Goal: Task Accomplishment & Management: Use online tool/utility

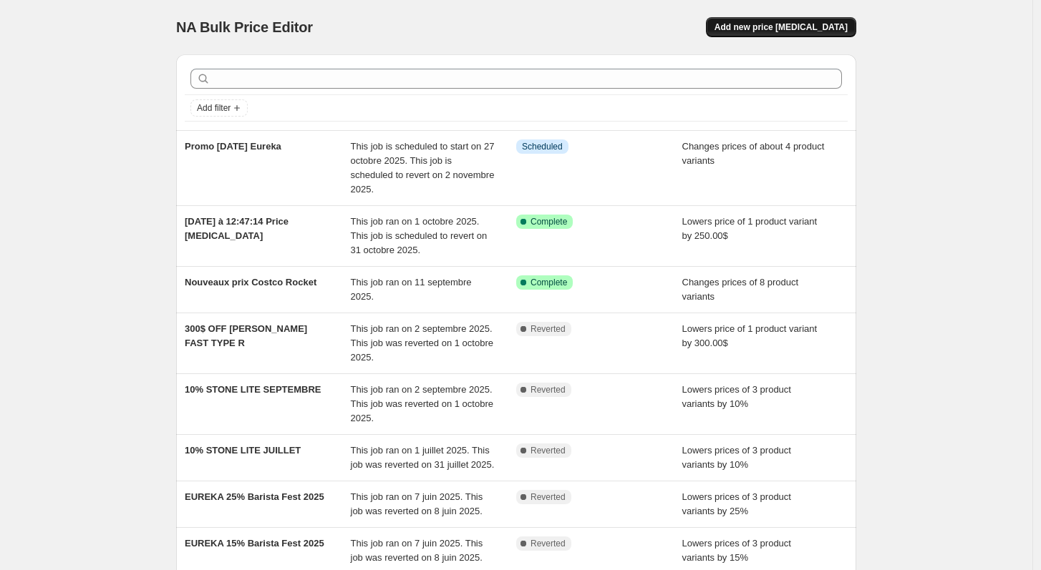
click at [833, 28] on span "Add new price [MEDICAL_DATA]" at bounding box center [780, 26] width 133 height 11
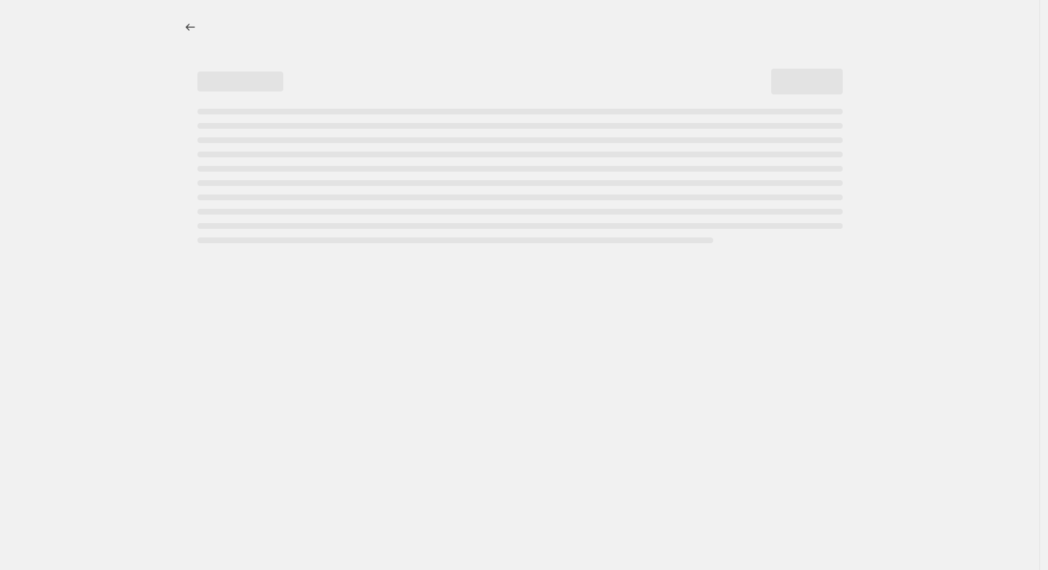
select select "percentage"
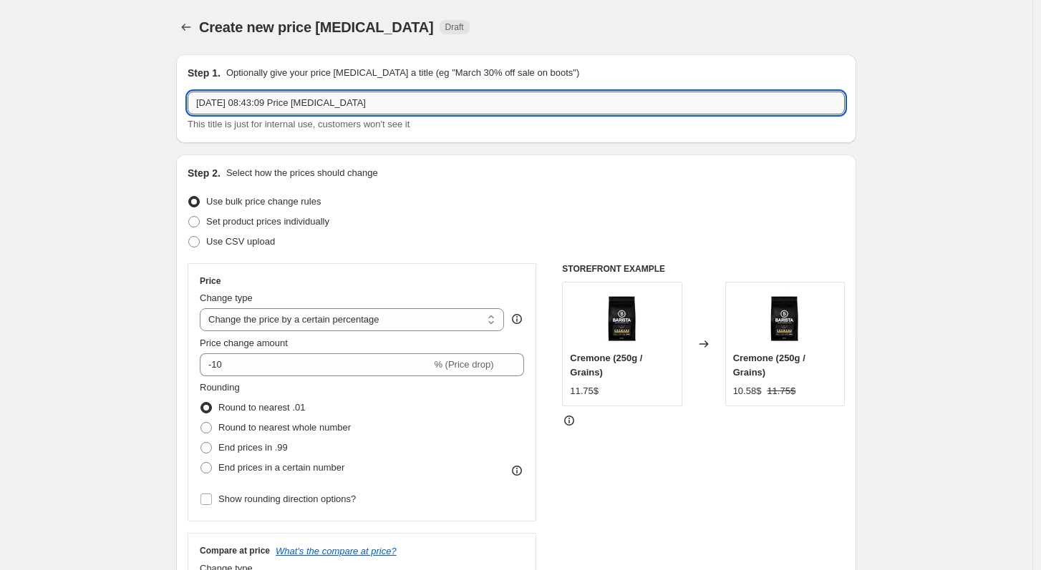
drag, startPoint x: 406, startPoint y: 93, endPoint x: 413, endPoint y: 103, distance: 12.3
click at [413, 103] on input "[DATE] 08:43:09 Price [MEDICAL_DATA]" at bounding box center [516, 103] width 657 height 23
click at [305, 102] on input "Augmentation Moccamaster" at bounding box center [516, 103] width 657 height 23
click at [321, 106] on input "Augmentation Moccamaster" at bounding box center [516, 103] width 657 height 23
click at [275, 110] on input "Augmentation Moccamaster" at bounding box center [516, 103] width 657 height 23
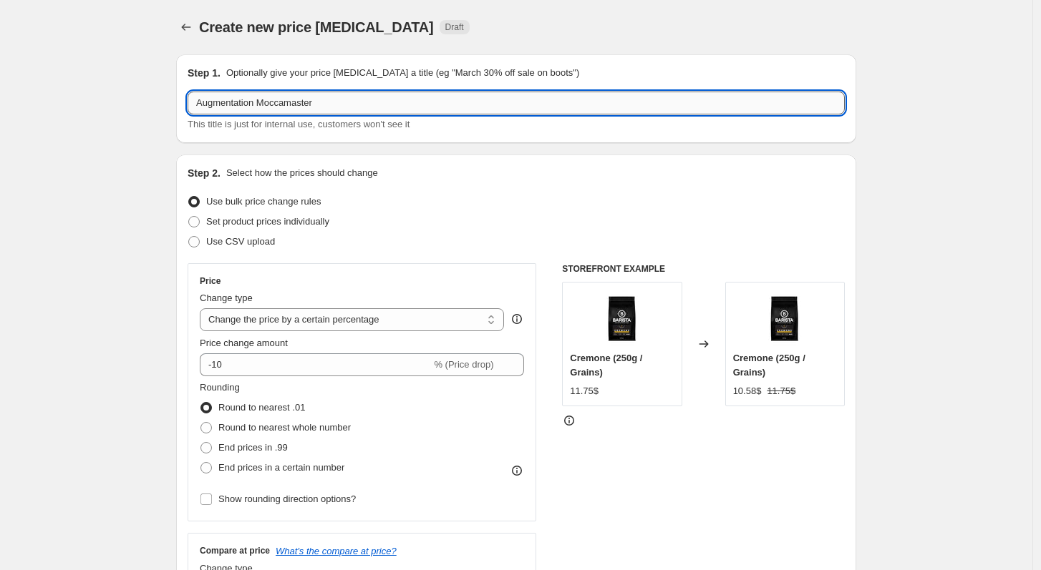
click at [325, 104] on input "Augmentation Moccamaster" at bounding box center [516, 103] width 657 height 23
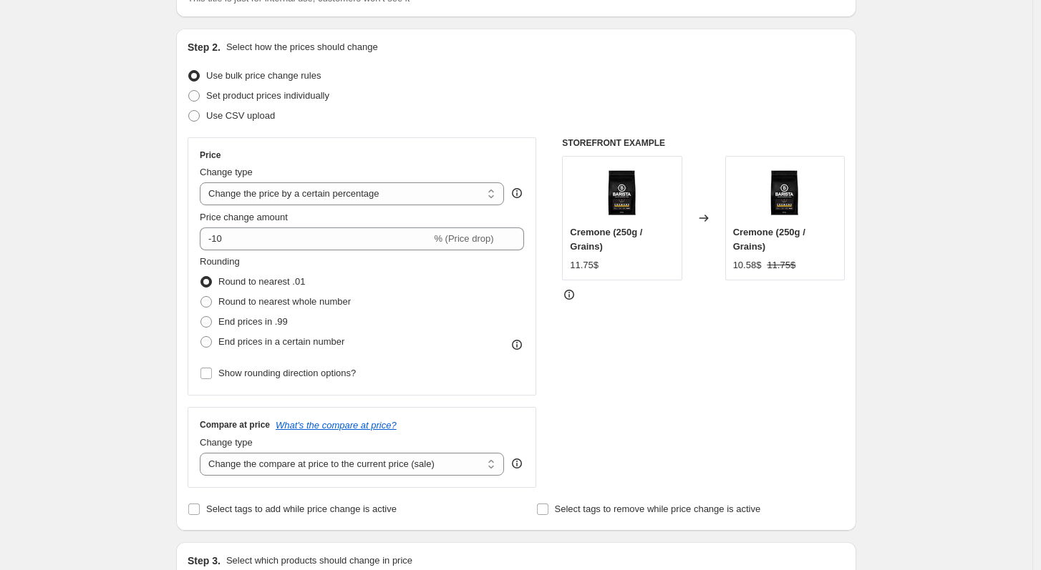
scroll to position [92, 0]
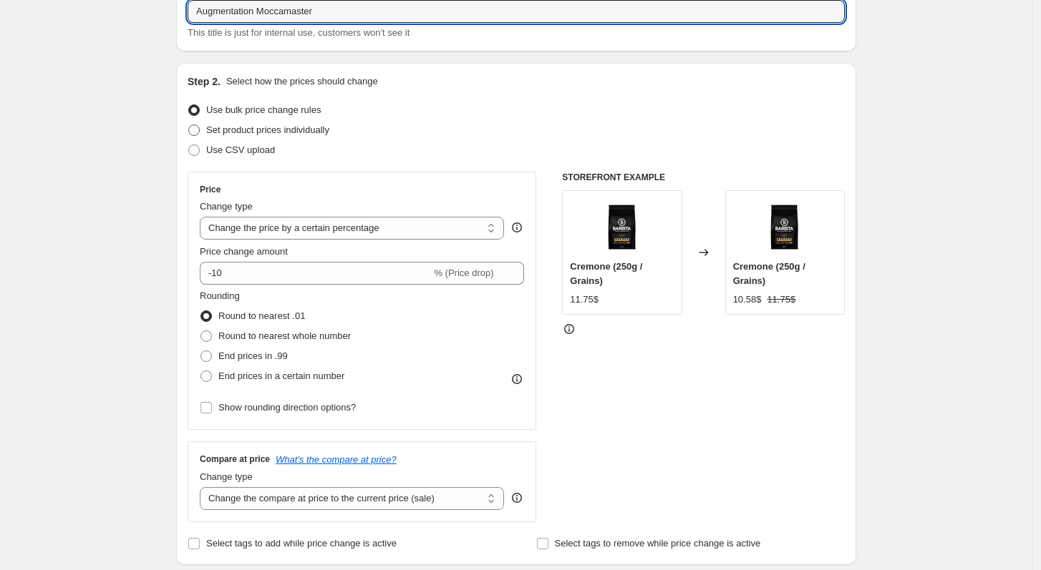
type input "Augmentation Moccamaster"
click at [256, 132] on span "Set product prices individually" at bounding box center [267, 130] width 123 height 11
click at [189, 125] on input "Set product prices individually" at bounding box center [188, 125] width 1 height 1
radio input "true"
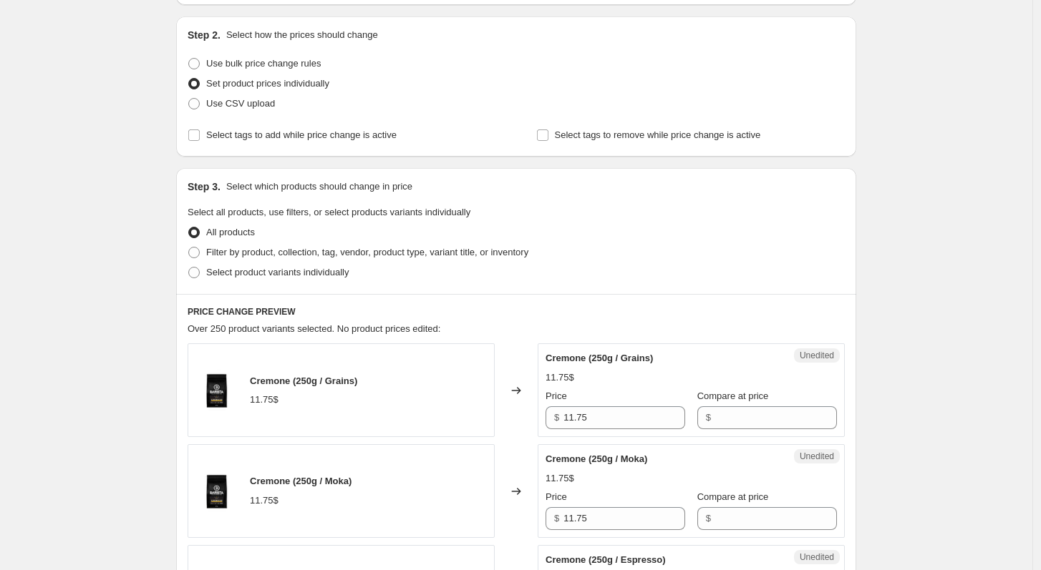
scroll to position [210, 0]
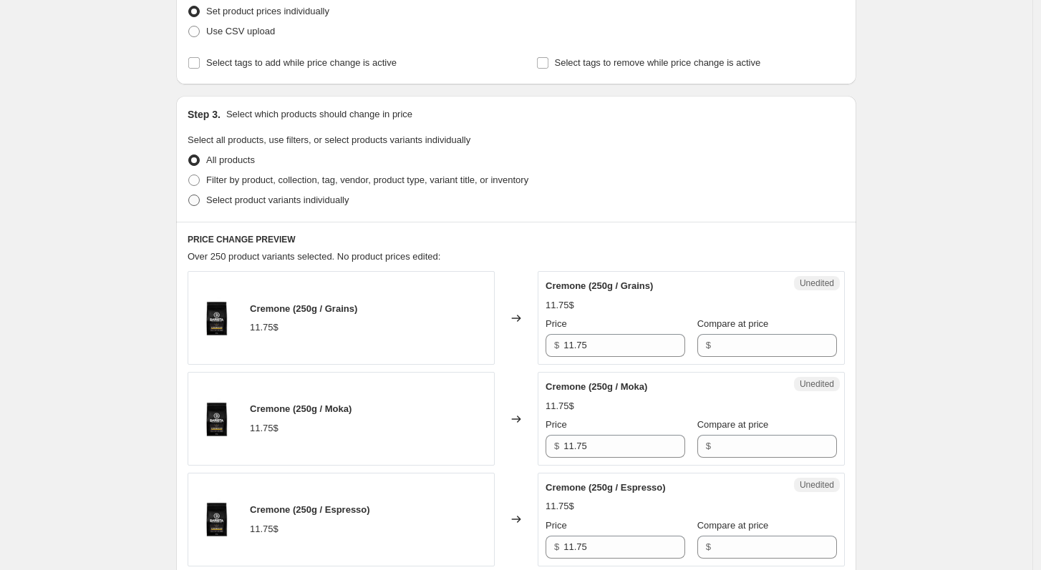
click at [200, 201] on span at bounding box center [193, 200] width 11 height 11
click at [189, 195] on input "Select product variants individually" at bounding box center [188, 195] width 1 height 1
radio input "true"
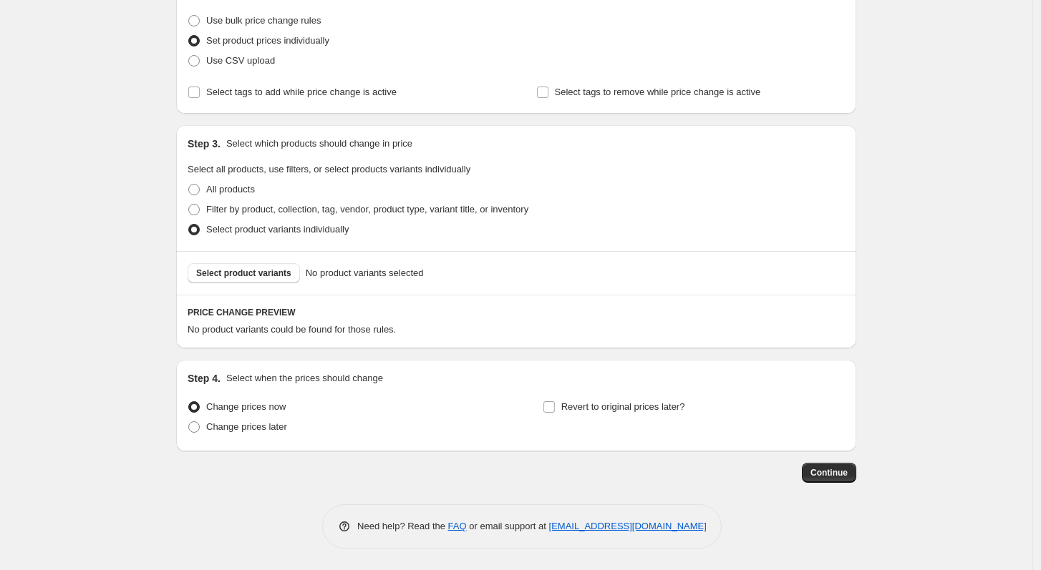
scroll to position [181, 0]
click at [241, 272] on span "Select product variants" at bounding box center [243, 273] width 95 height 11
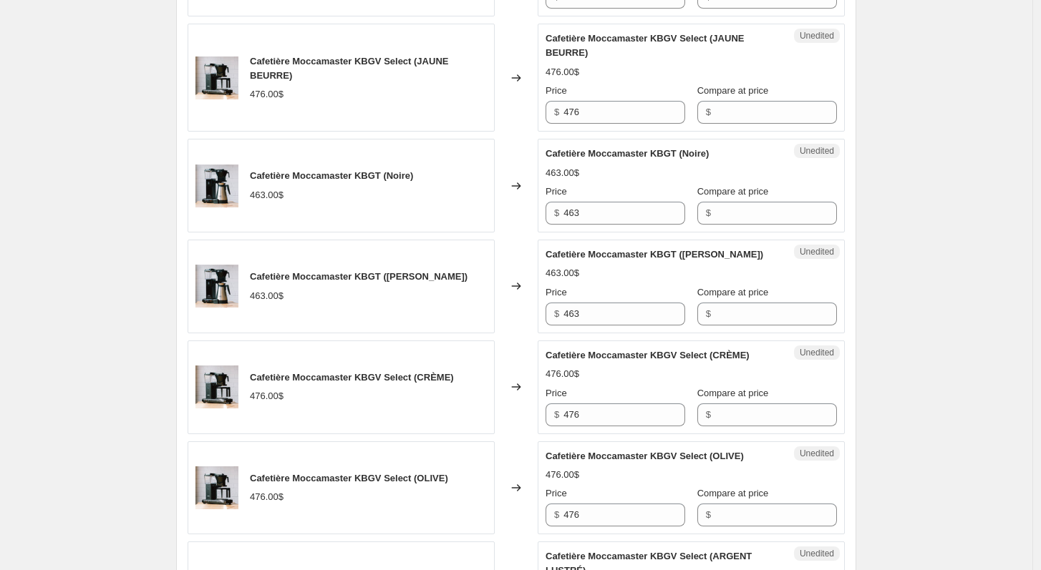
scroll to position [1439, 0]
click at [626, 223] on input "463" at bounding box center [624, 211] width 122 height 23
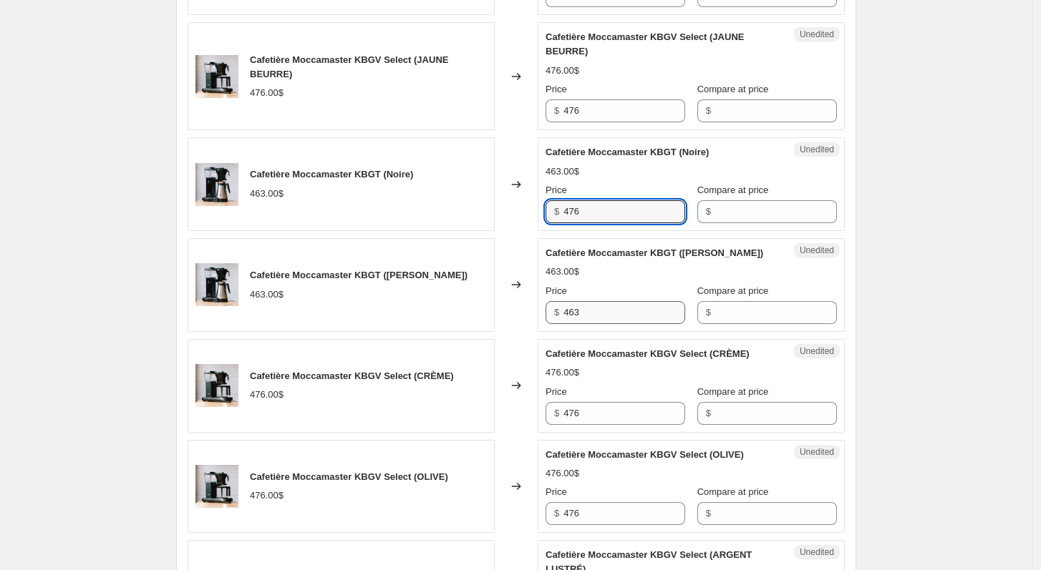
type input "476"
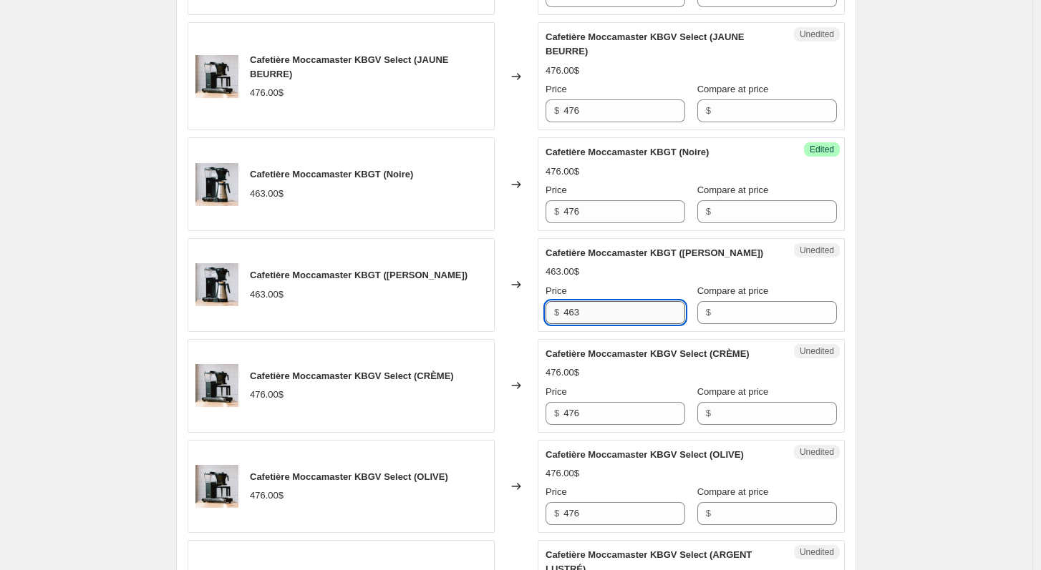
click at [642, 324] on input "463" at bounding box center [624, 312] width 122 height 23
type input "476"
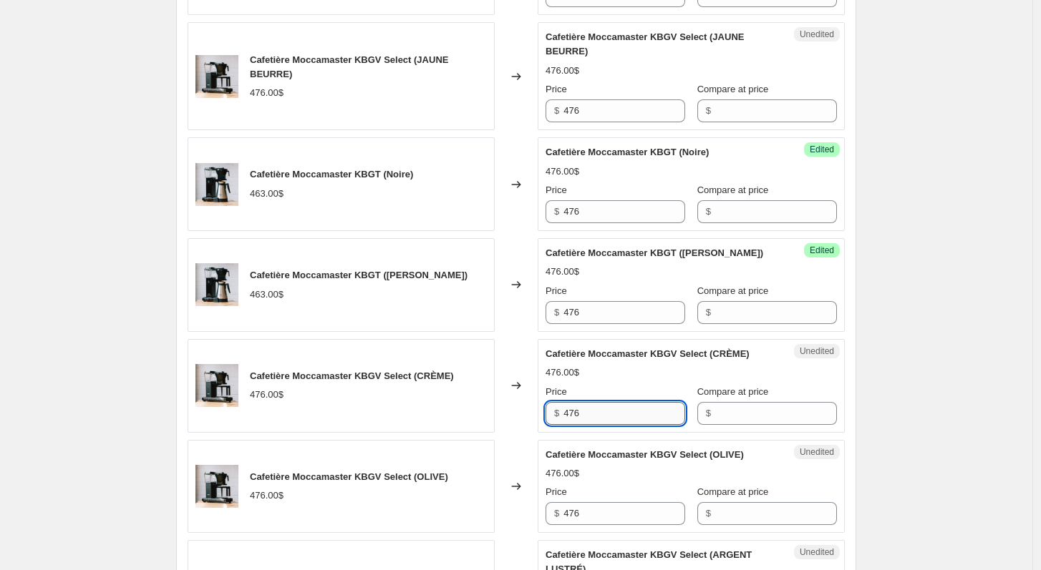
click at [628, 425] on input "476" at bounding box center [624, 413] width 122 height 23
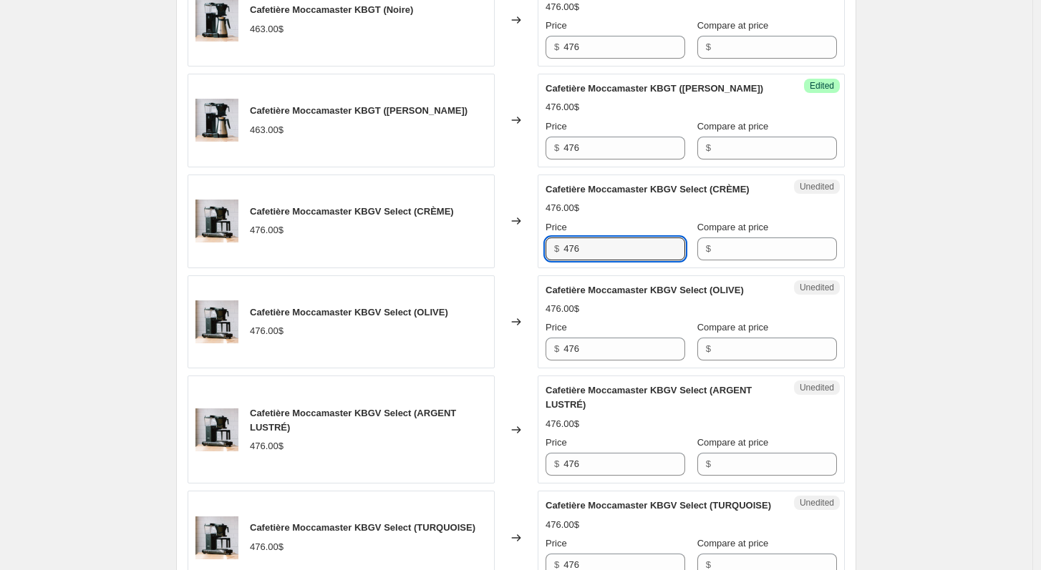
scroll to position [1688, 0]
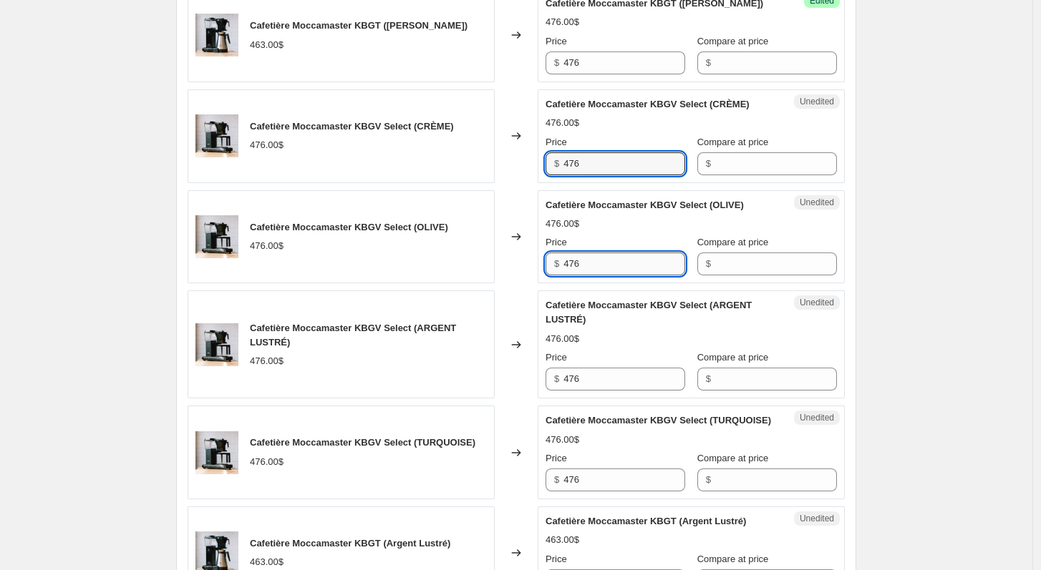
click at [613, 276] on input "476" at bounding box center [624, 264] width 122 height 23
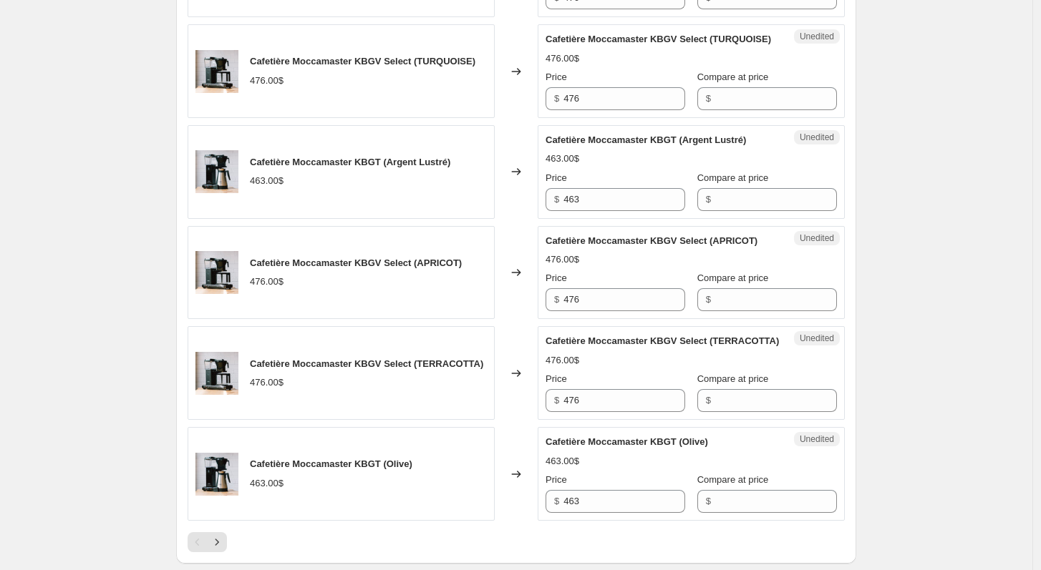
scroll to position [2075, 0]
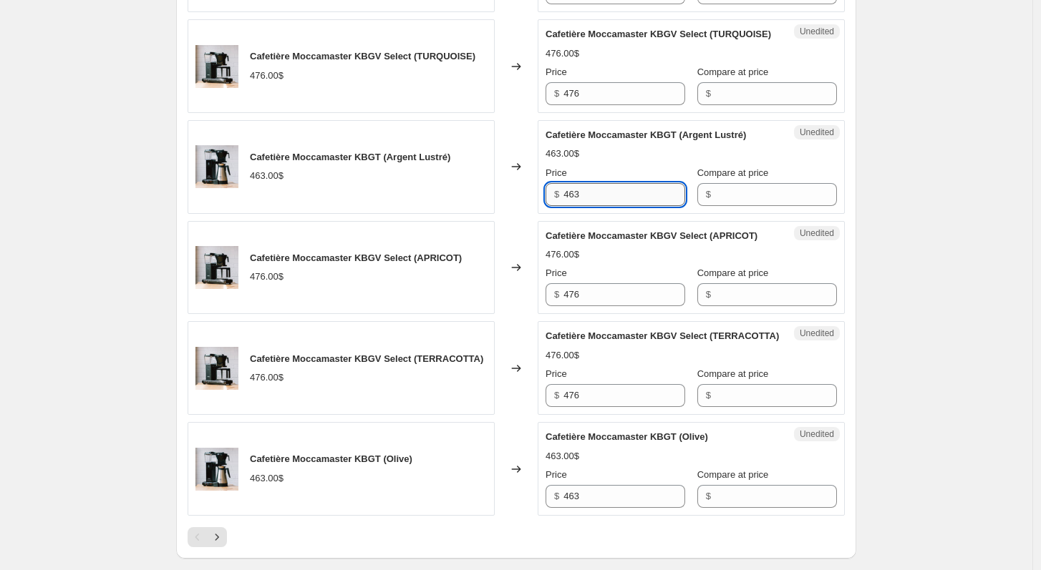
click at [593, 206] on input "463" at bounding box center [624, 194] width 122 height 23
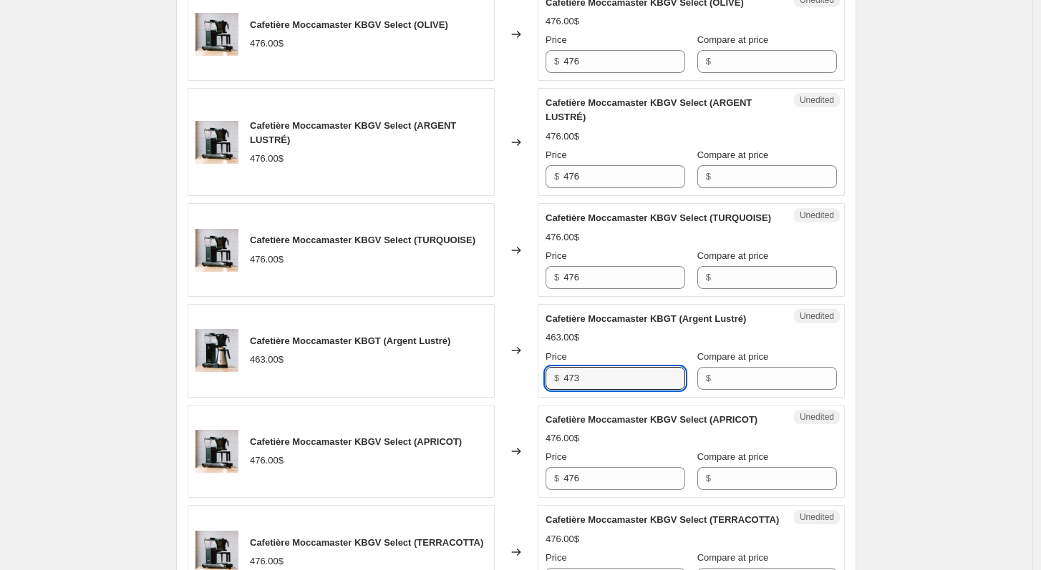
scroll to position [1987, 0]
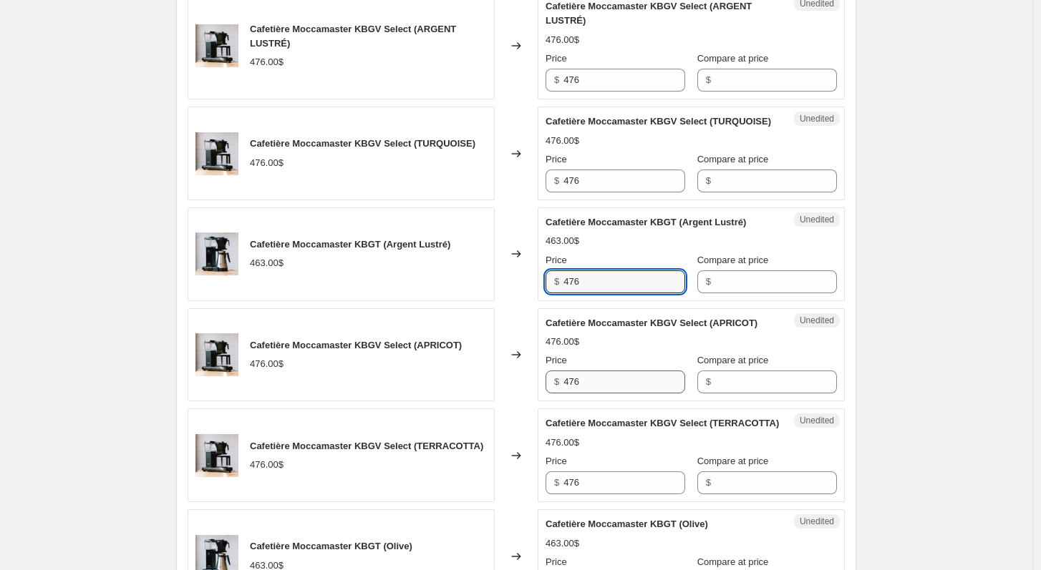
type input "476"
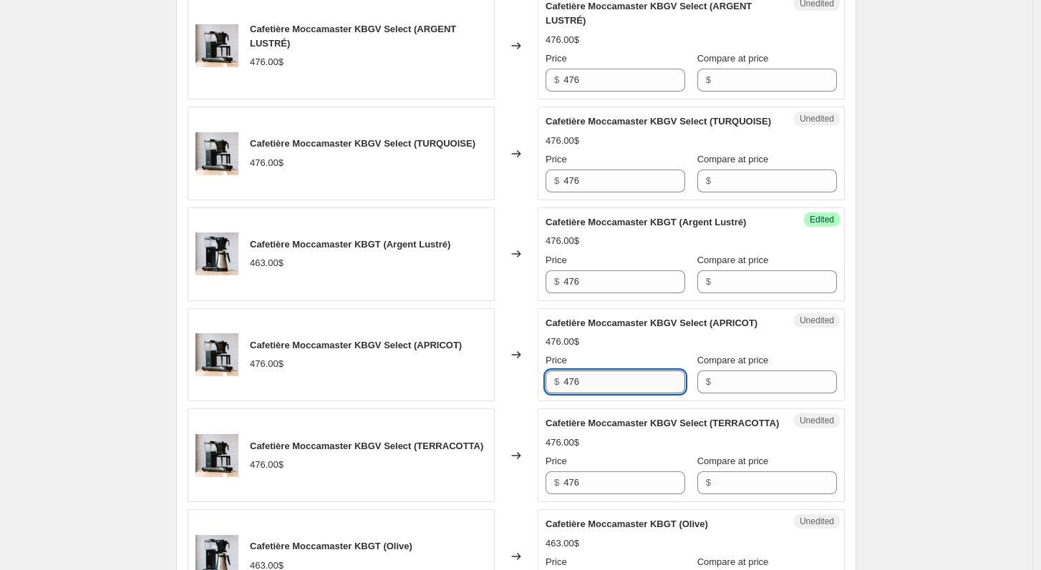
click at [651, 394] on input "476" at bounding box center [624, 382] width 122 height 23
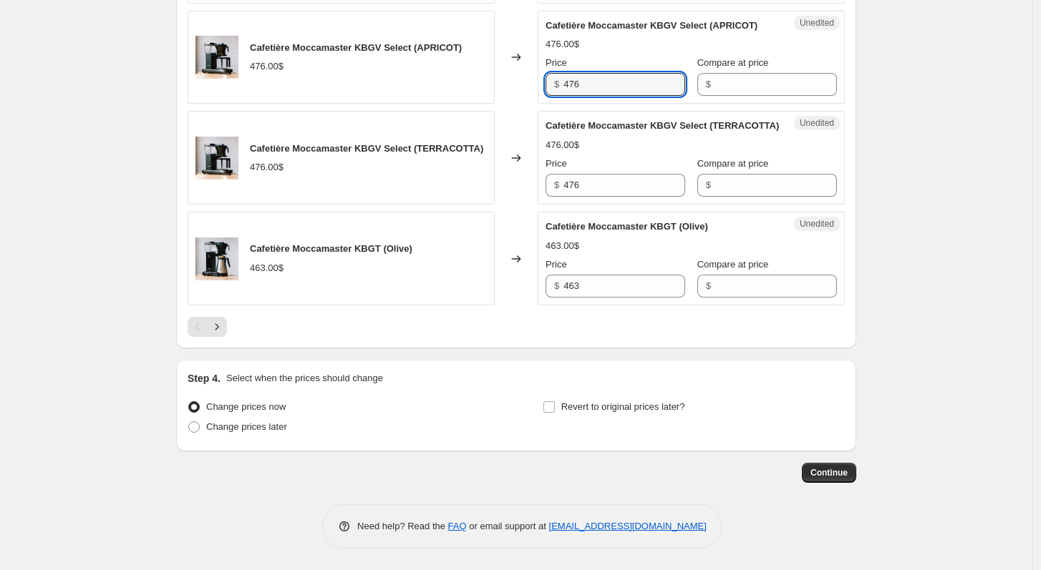
scroll to position [2330, 0]
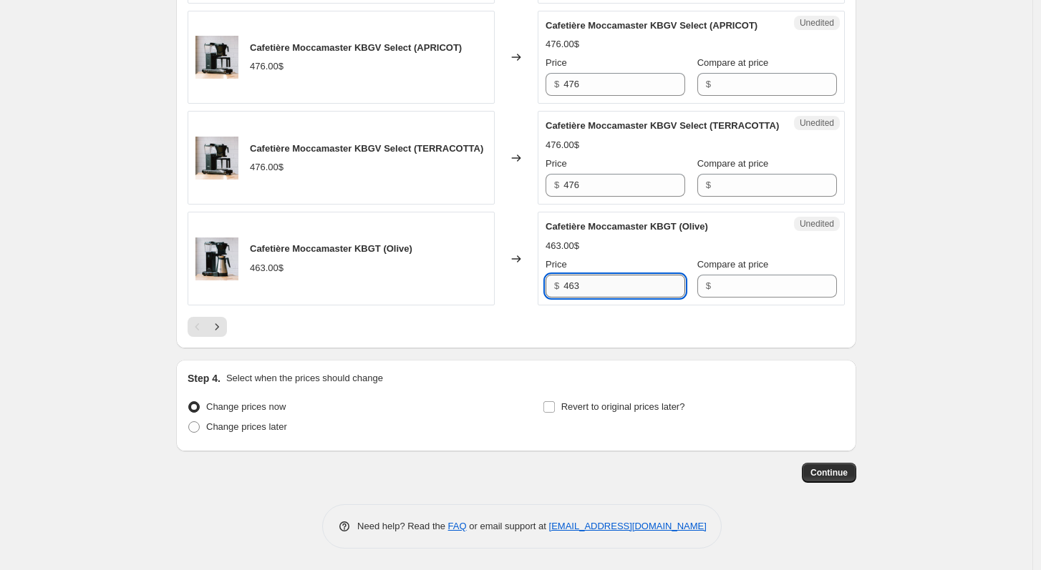
click at [620, 298] on input "463" at bounding box center [624, 286] width 122 height 23
type input "476"
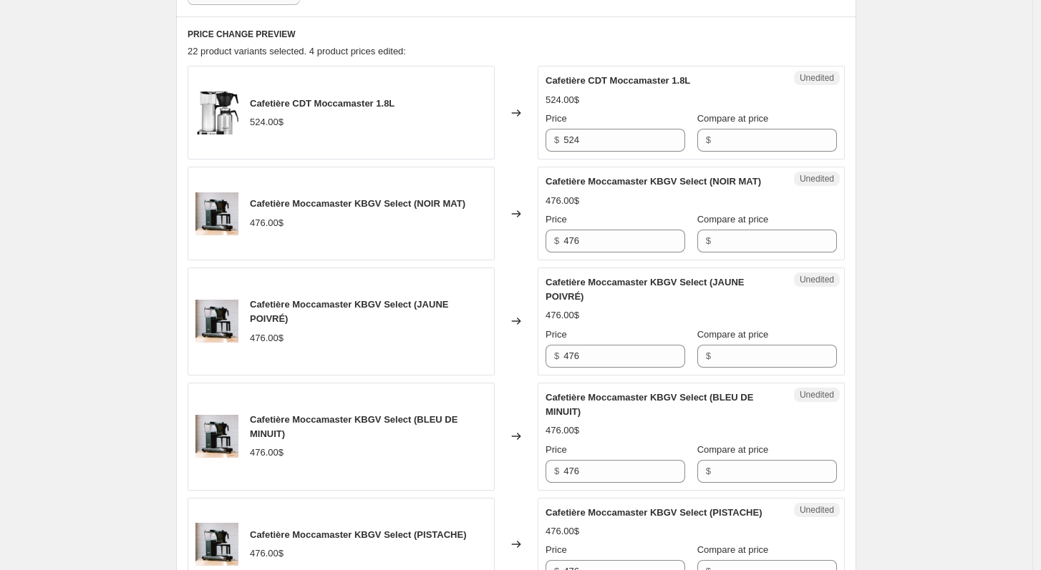
scroll to position [459, 0]
click at [634, 137] on input "524" at bounding box center [624, 140] width 122 height 23
type input "537"
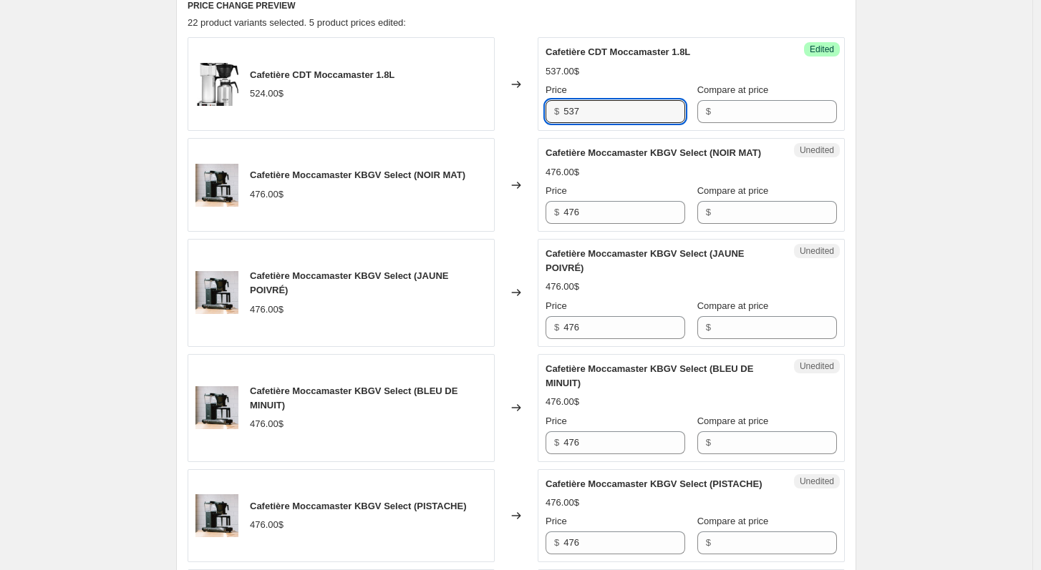
scroll to position [507, 0]
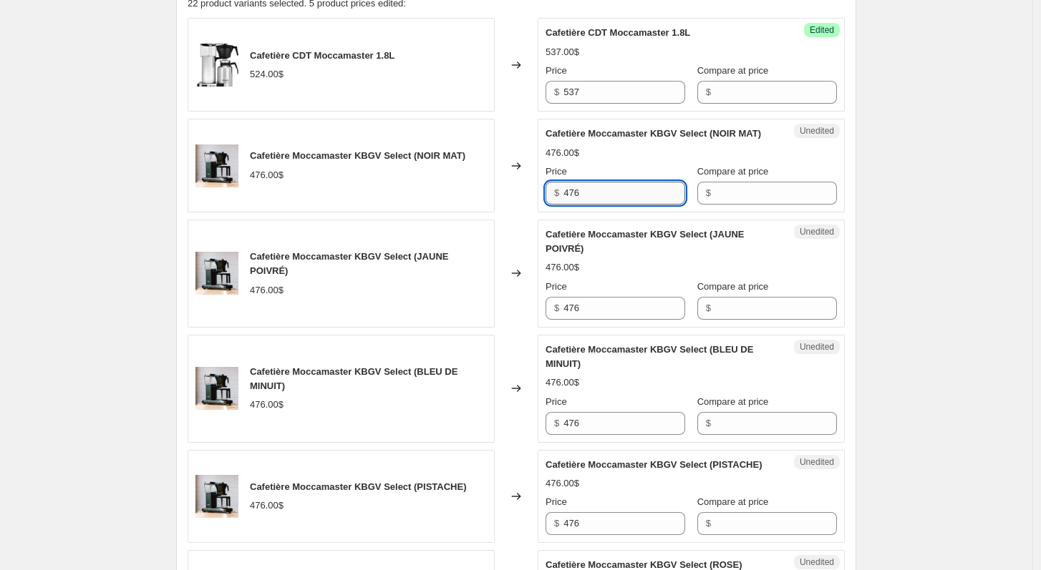
click at [594, 205] on input "476" at bounding box center [624, 193] width 122 height 23
type input "490"
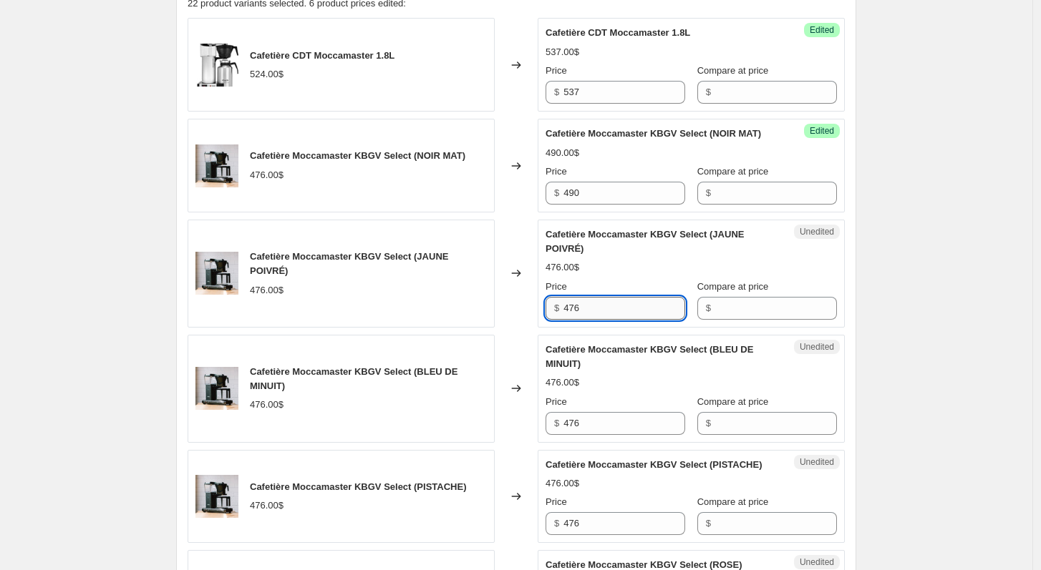
click at [602, 320] on input "476" at bounding box center [624, 308] width 122 height 23
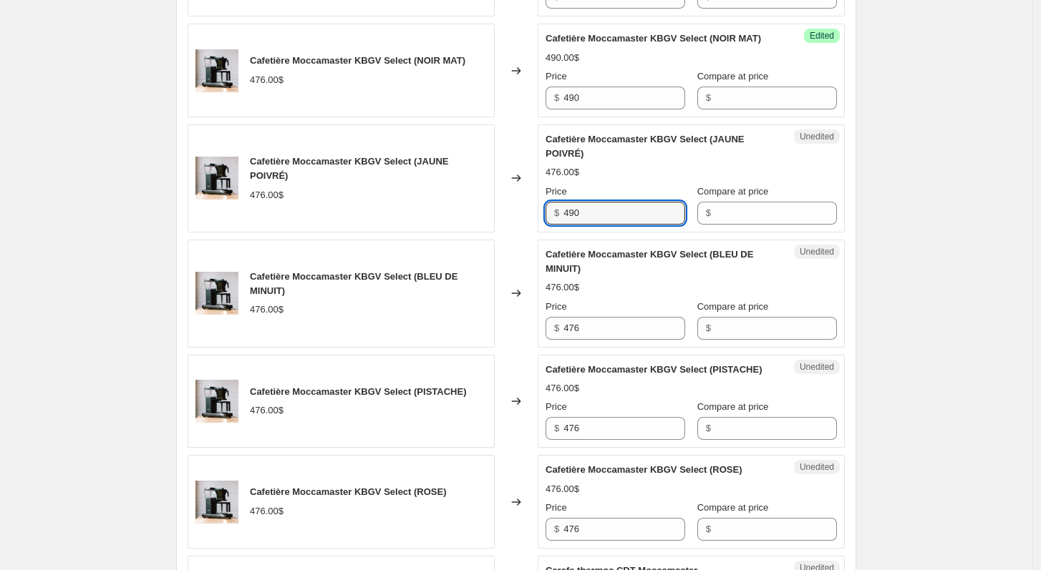
scroll to position [663, 0]
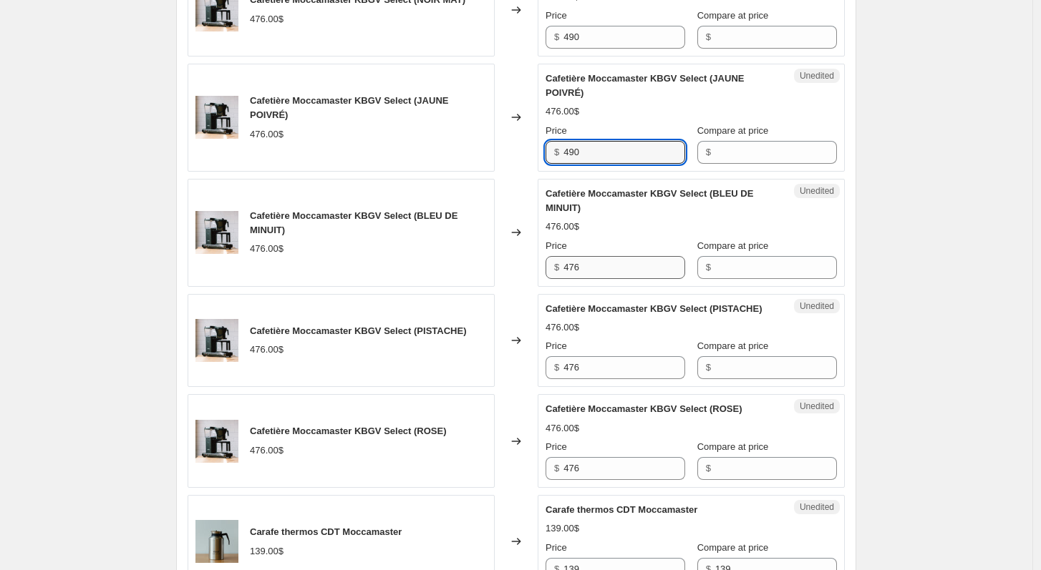
type input "490"
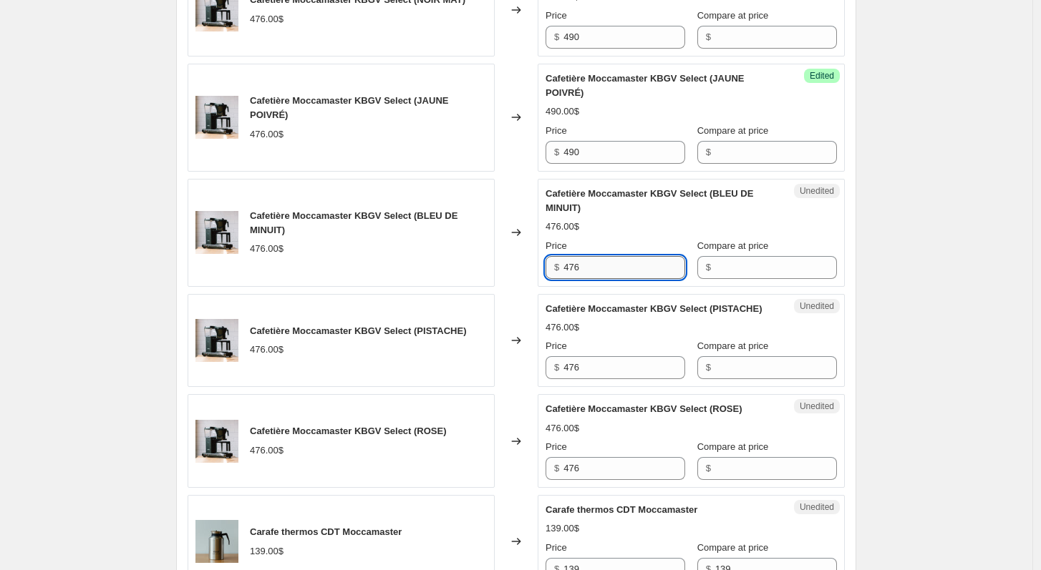
click at [610, 279] on input "476" at bounding box center [624, 267] width 122 height 23
type input "490"
click at [613, 379] on input "476" at bounding box center [624, 367] width 122 height 23
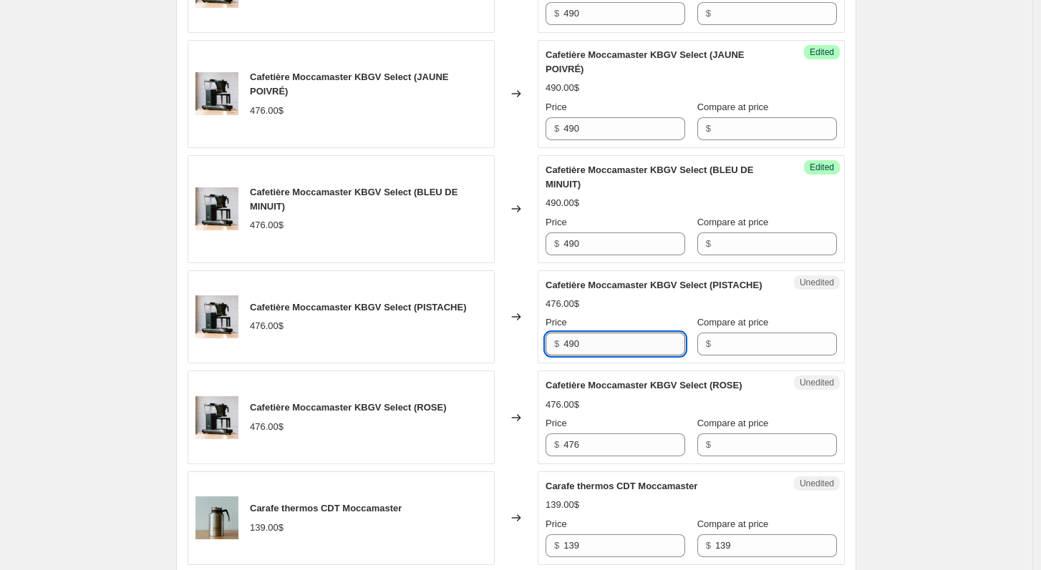
scroll to position [759, 0]
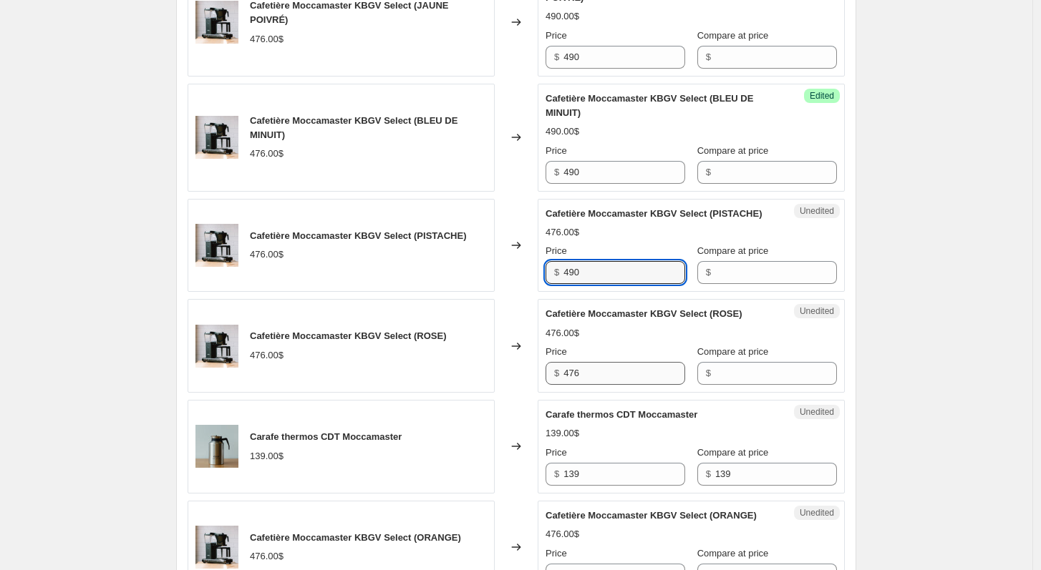
type input "490"
click at [619, 385] on input "476" at bounding box center [624, 373] width 122 height 23
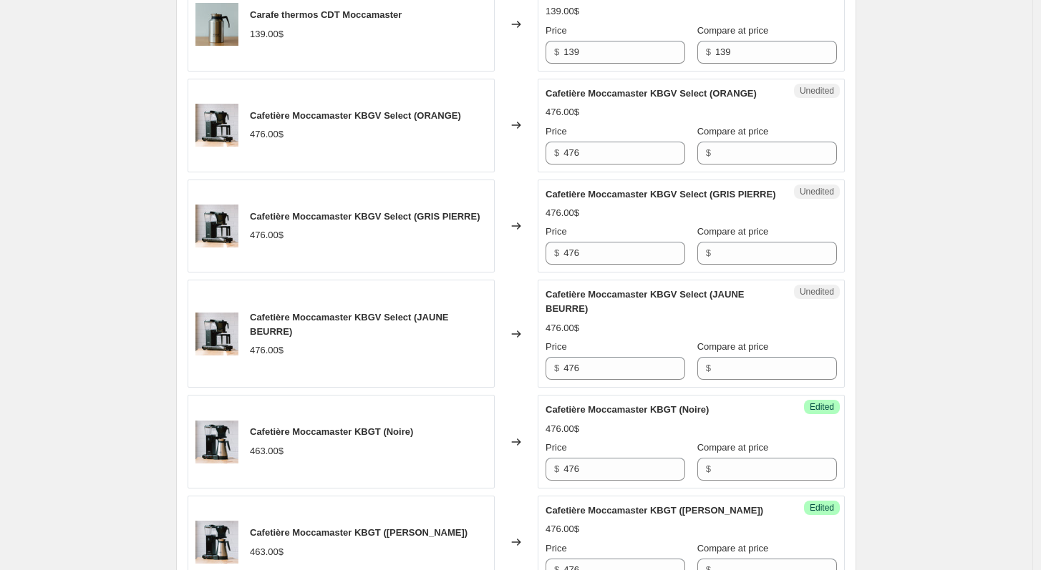
scroll to position [1191, 0]
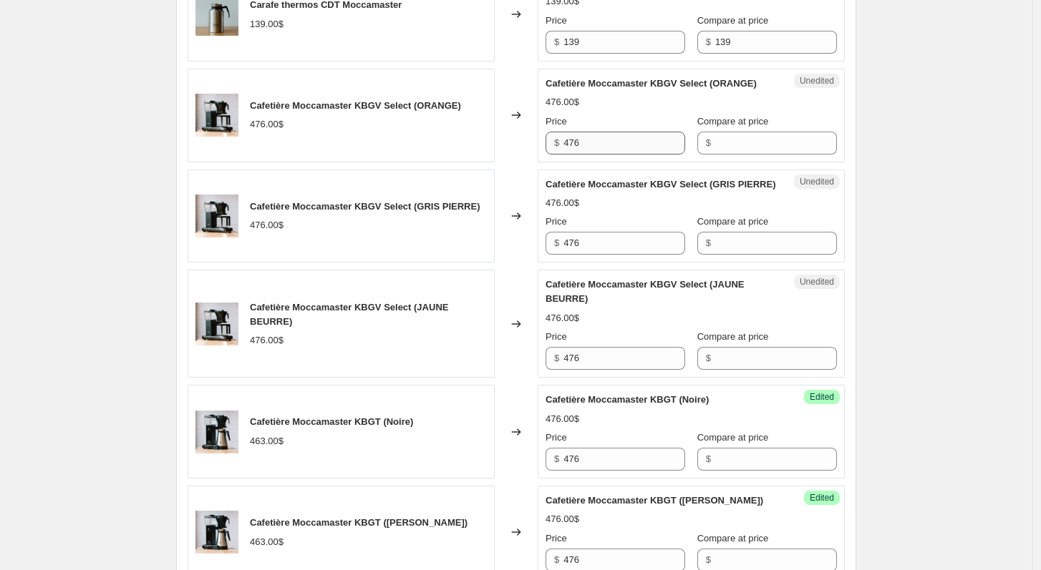
type input "490"
click at [630, 155] on input "476" at bounding box center [624, 143] width 122 height 23
type input "490"
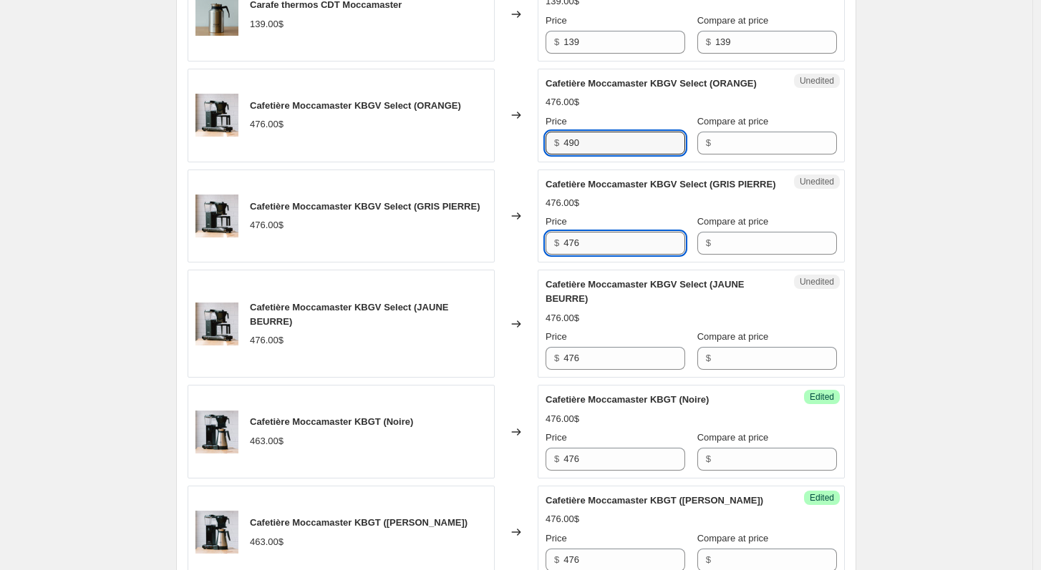
click at [651, 255] on input "476" at bounding box center [624, 243] width 122 height 23
type input "490"
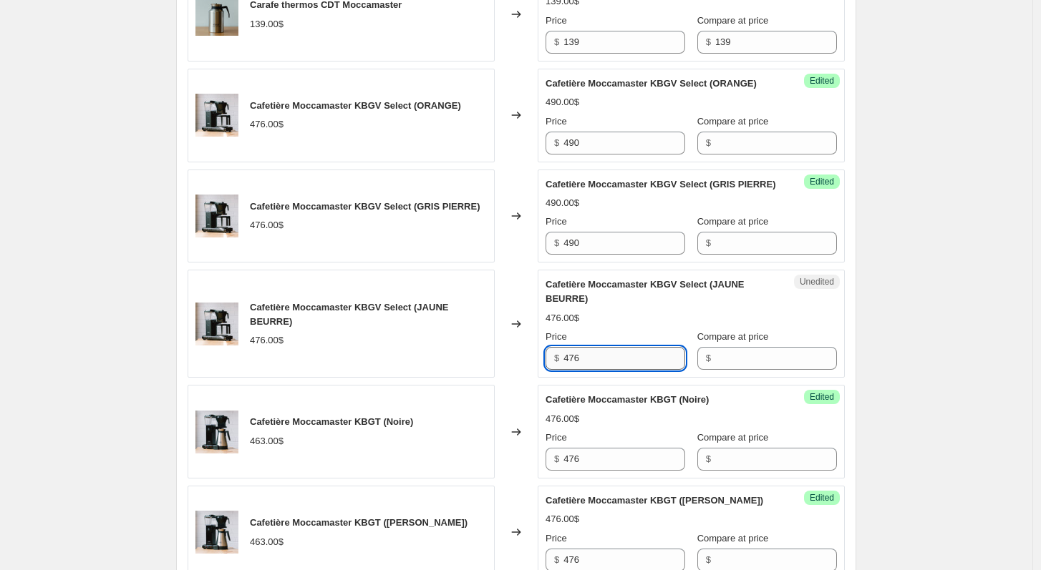
click at [631, 370] on input "476" at bounding box center [624, 358] width 122 height 23
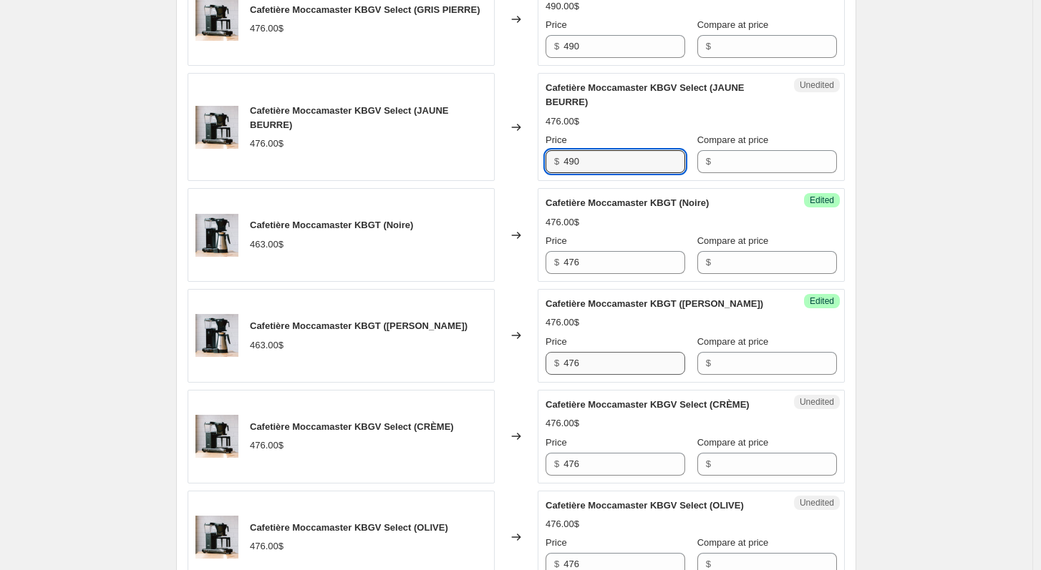
scroll to position [1405, 0]
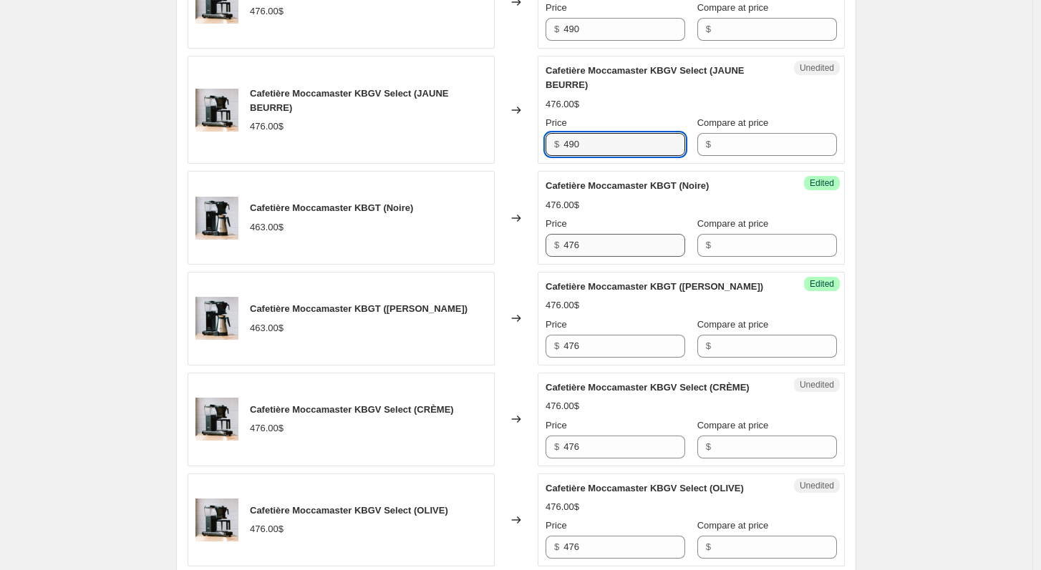
type input "490"
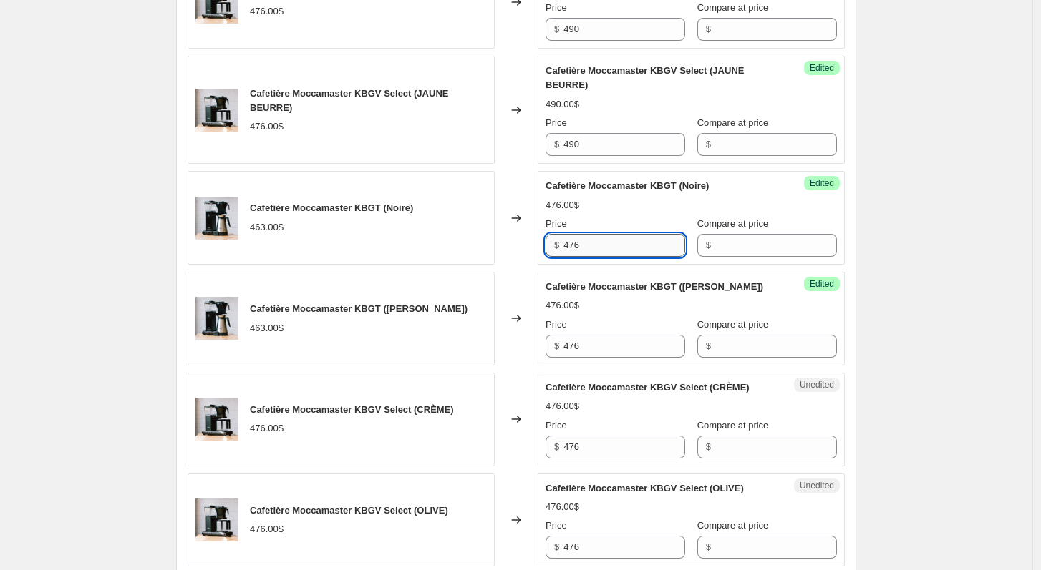
click at [599, 257] on input "476" at bounding box center [624, 245] width 122 height 23
type input "490"
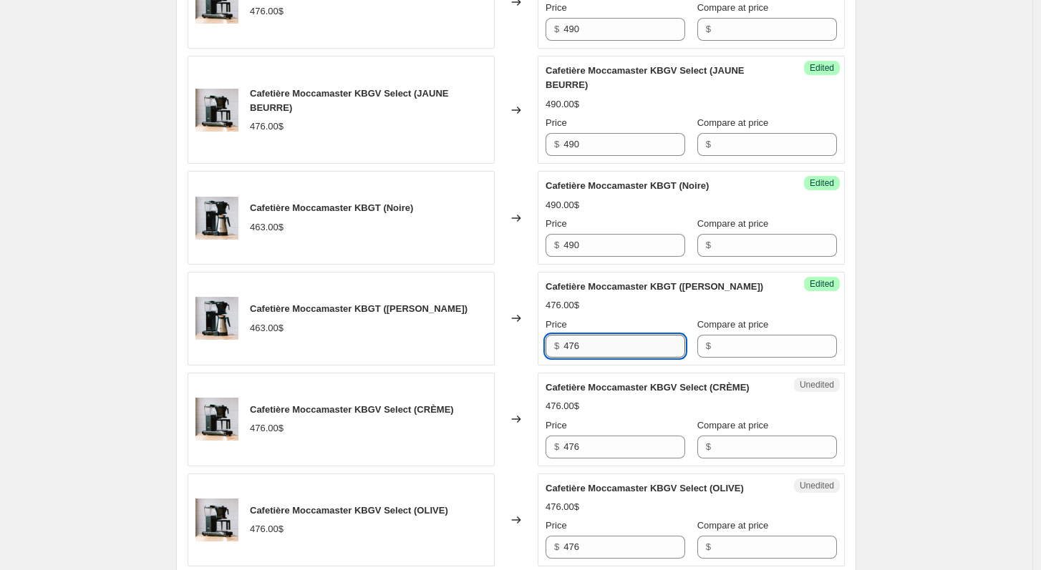
click at [636, 358] on input "476" at bounding box center [624, 346] width 122 height 23
type input "490"
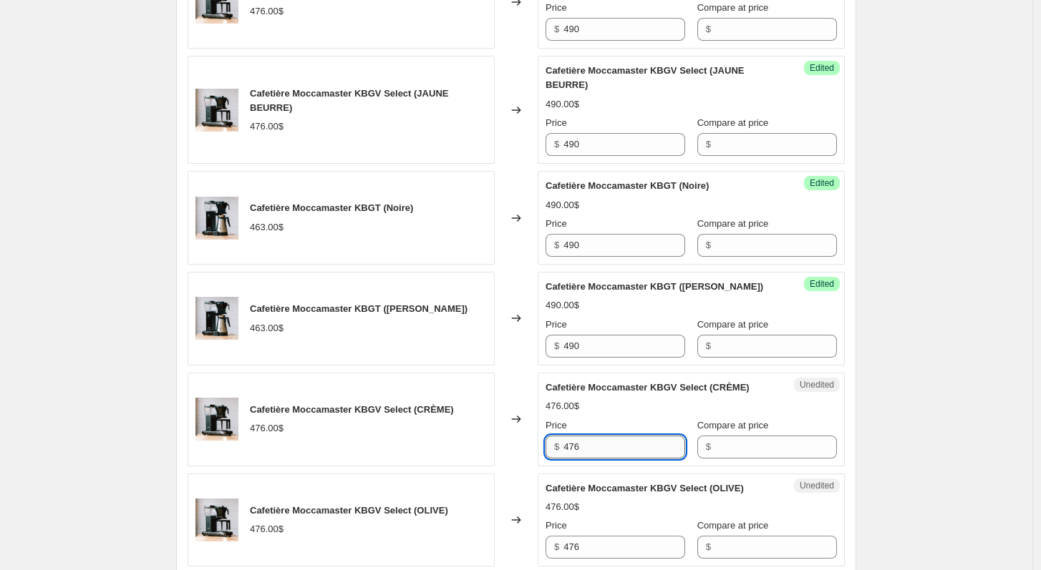
click at [621, 459] on input "476" at bounding box center [624, 447] width 122 height 23
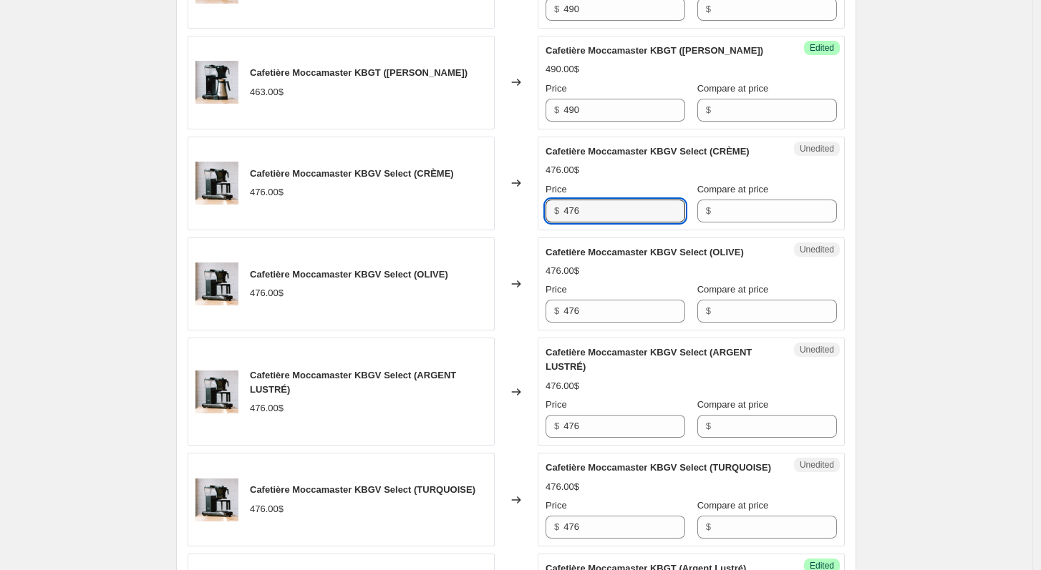
scroll to position [1713, 0]
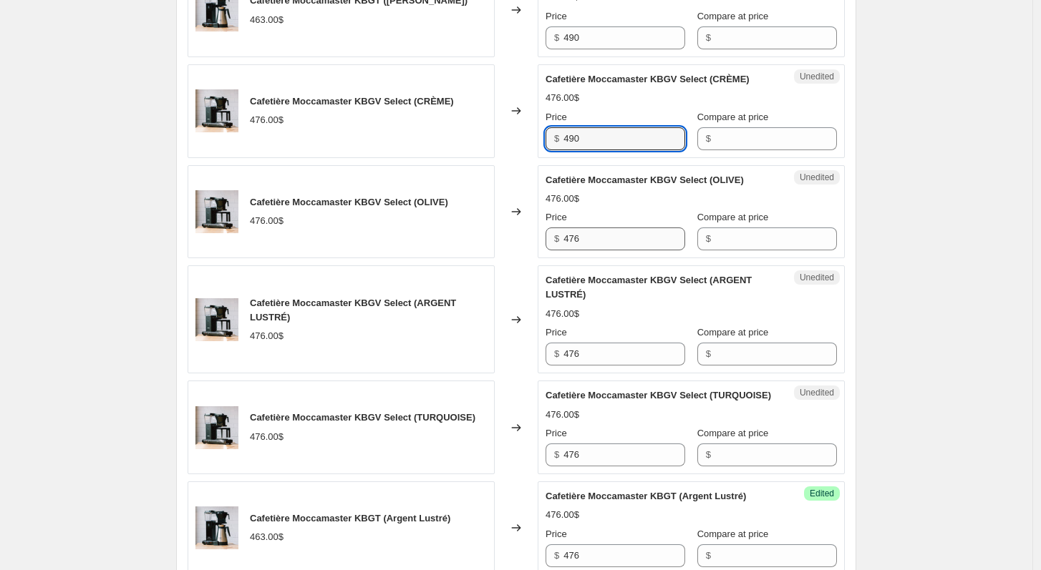
type input "490"
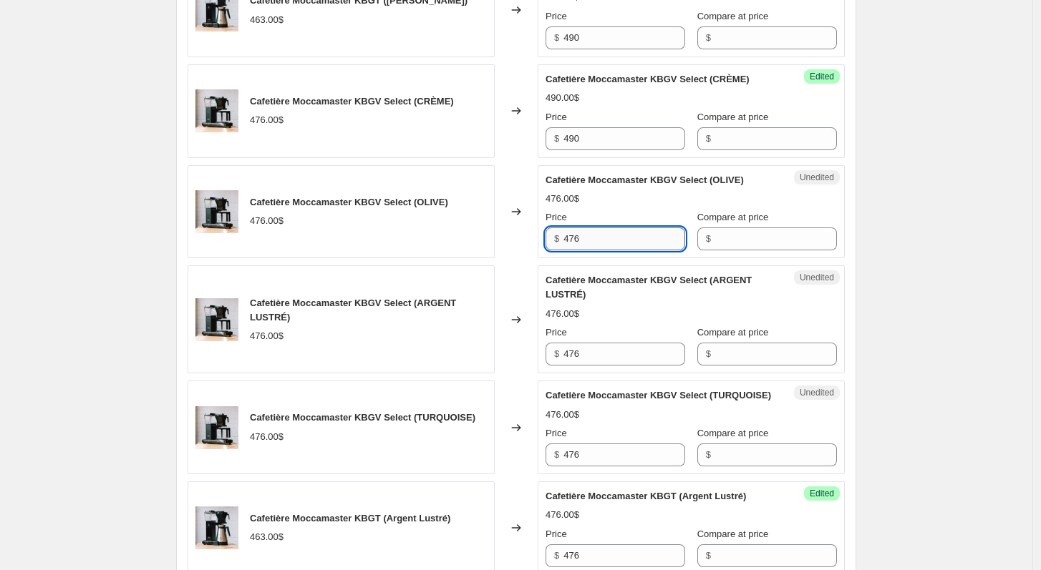
click at [646, 250] on input "476" at bounding box center [624, 239] width 122 height 23
type input "490"
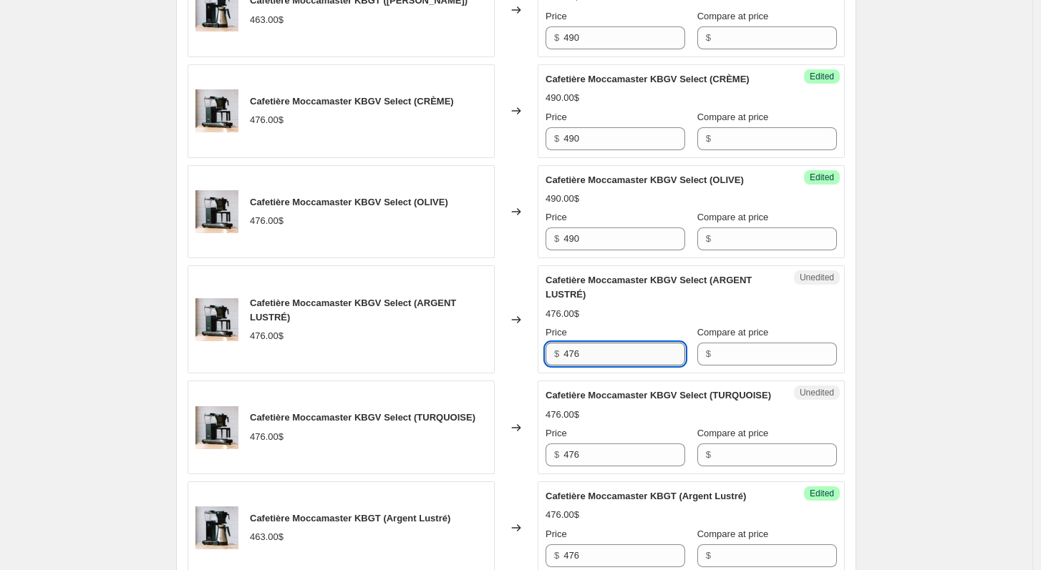
click at [650, 366] on input "476" at bounding box center [624, 354] width 122 height 23
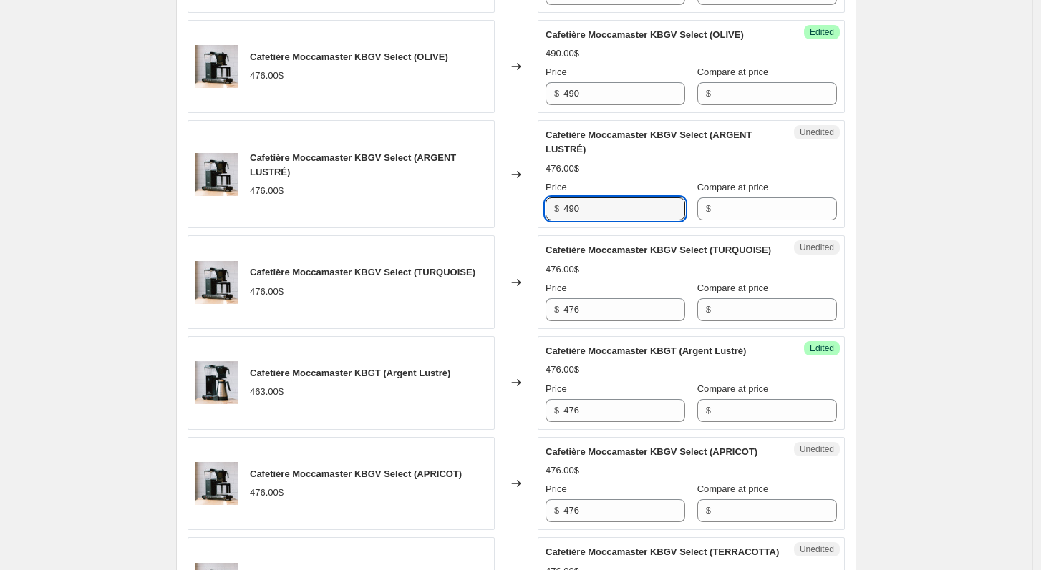
scroll to position [1862, 0]
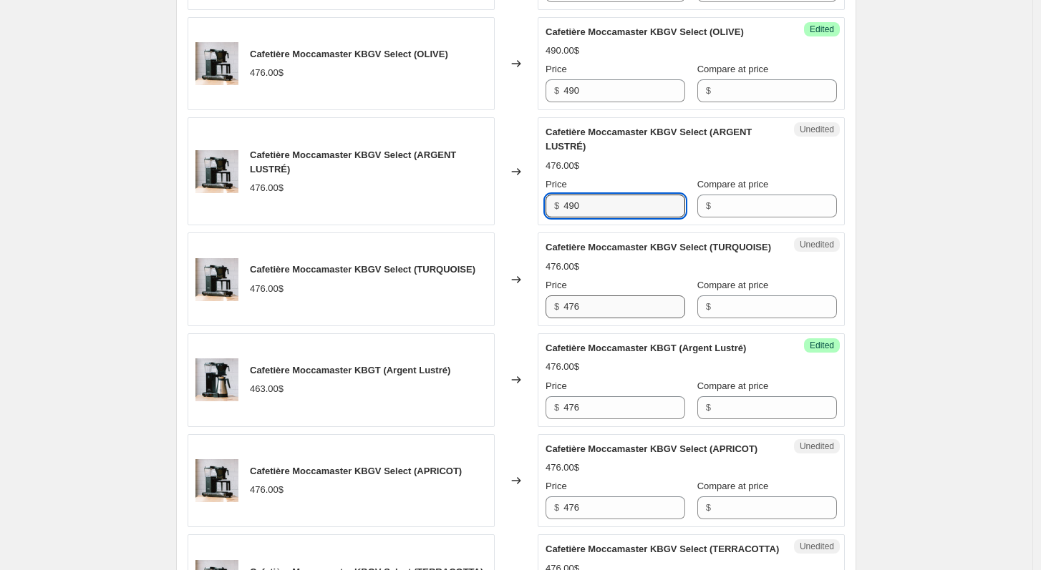
type input "490"
click at [630, 318] on input "476" at bounding box center [624, 307] width 122 height 23
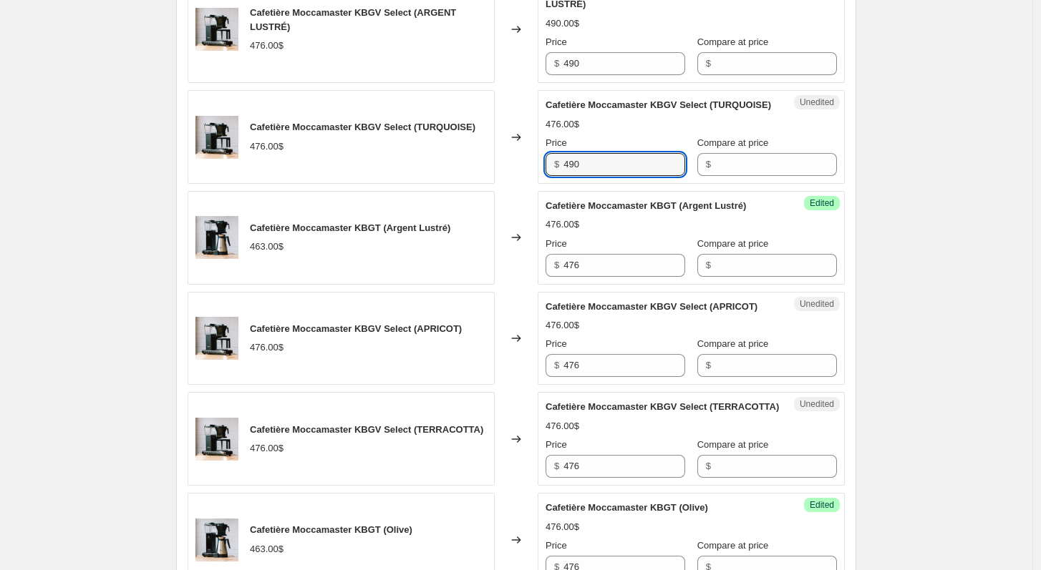
scroll to position [2081, 0]
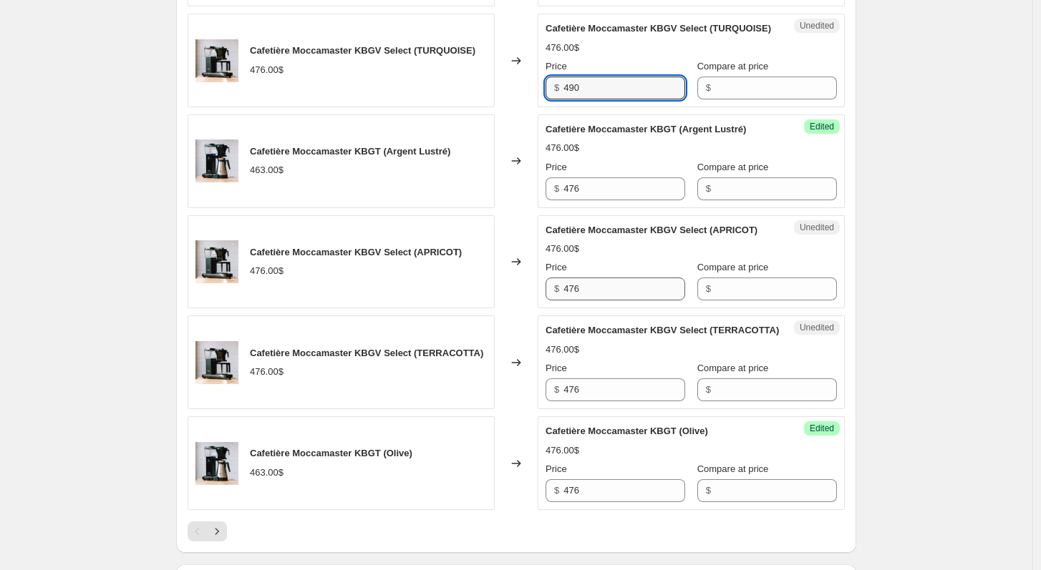
type input "490"
click at [621, 301] on input "476" at bounding box center [624, 289] width 122 height 23
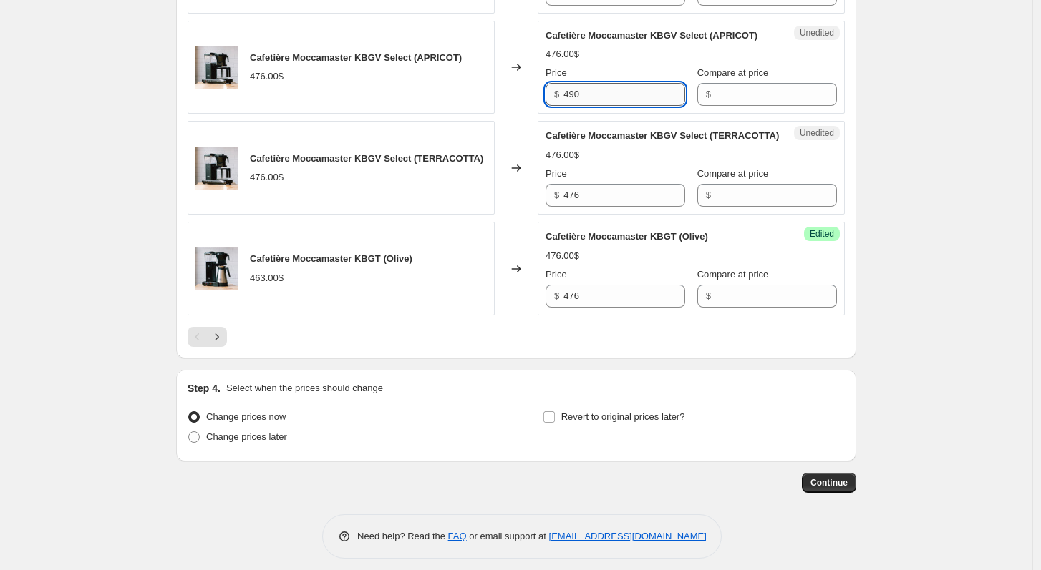
scroll to position [2274, 0]
type input "490"
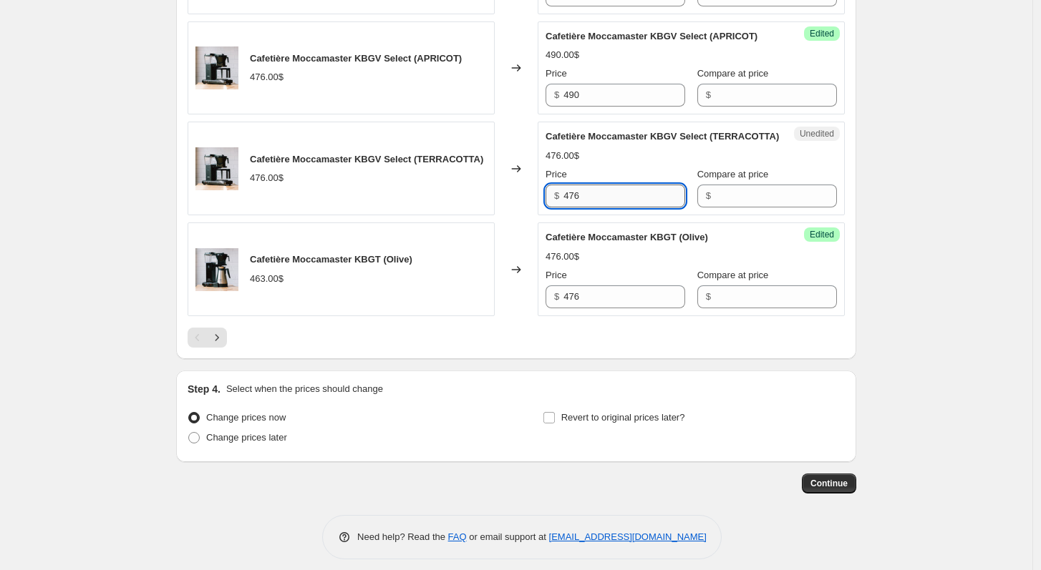
click at [646, 208] on input "476" at bounding box center [624, 196] width 122 height 23
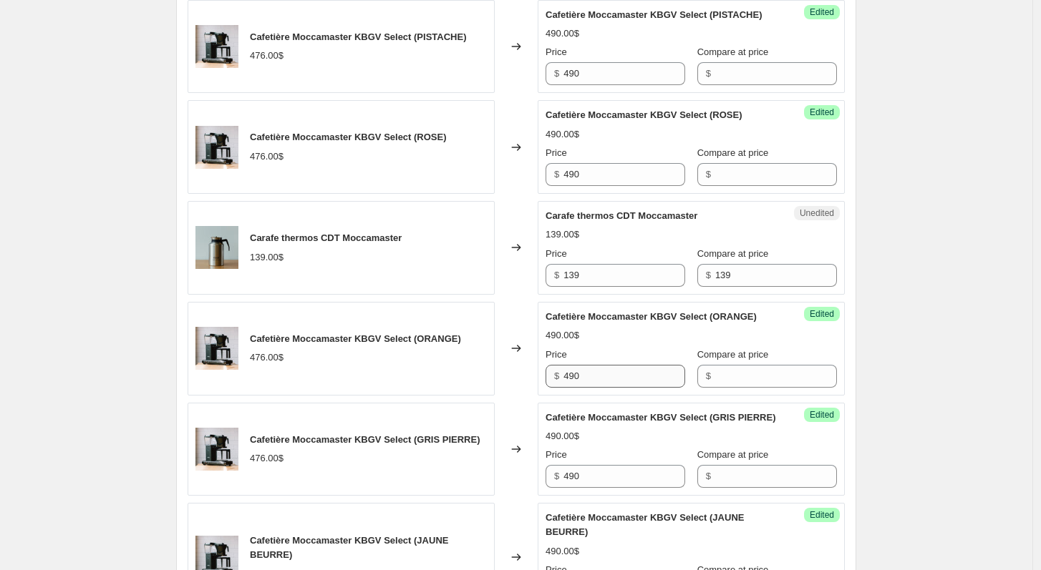
scroll to position [975, 0]
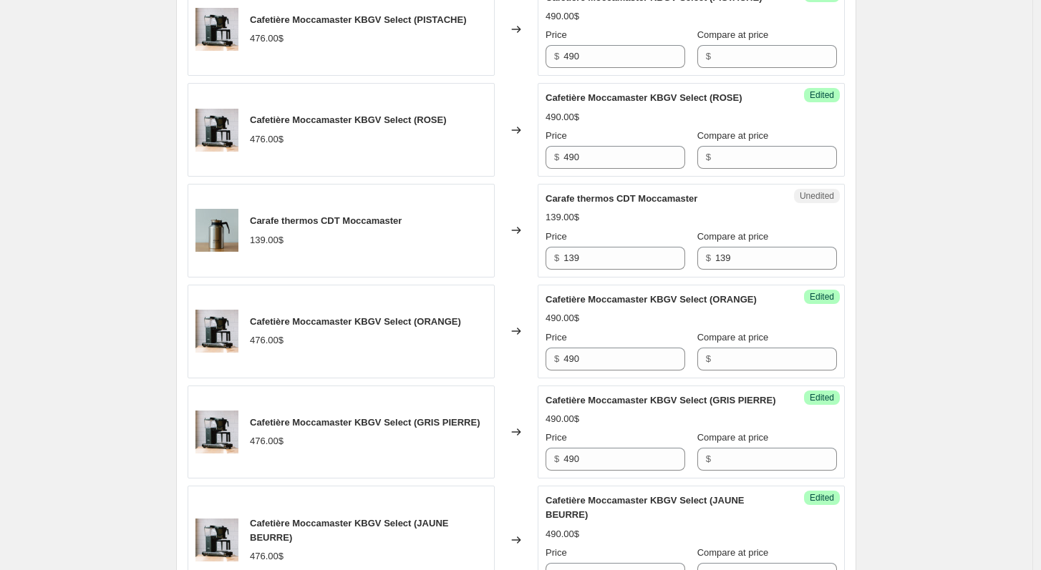
type input "490"
drag, startPoint x: 768, startPoint y: 283, endPoint x: 688, endPoint y: 281, distance: 80.2
click at [697, 270] on div "$ 139" at bounding box center [767, 258] width 140 height 23
click at [615, 270] on input "139" at bounding box center [624, 258] width 122 height 23
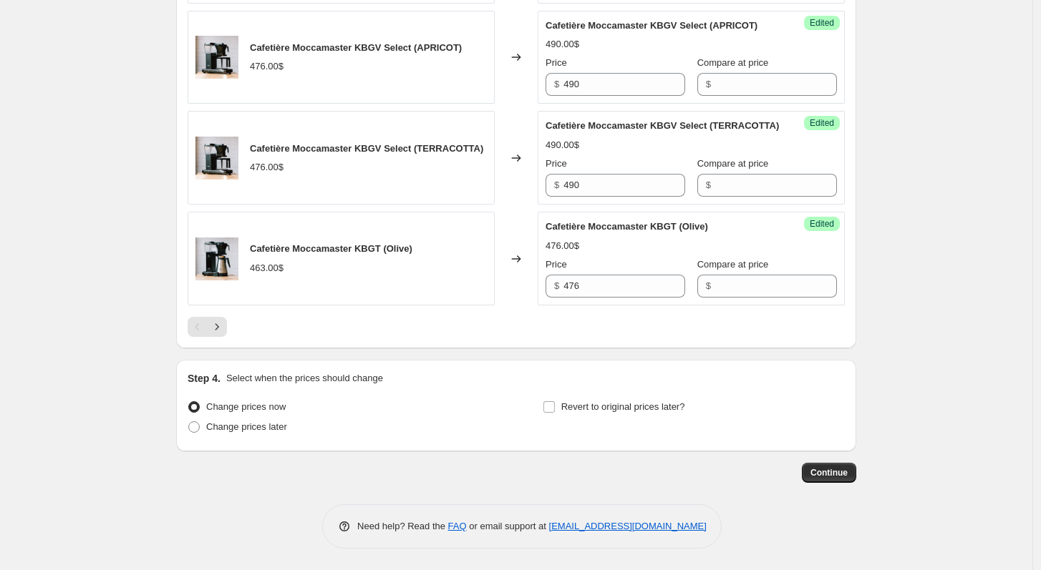
scroll to position [2414, 0]
click at [223, 323] on icon "Next" at bounding box center [217, 327] width 14 height 14
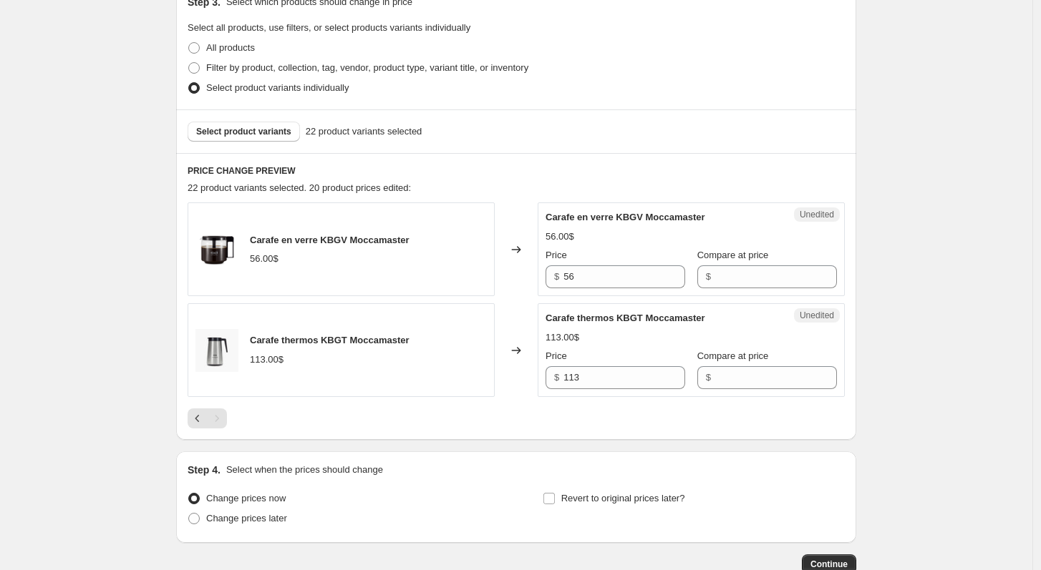
scroll to position [323, 0]
click at [612, 281] on input "56" at bounding box center [624, 277] width 122 height 23
type input "53"
click at [632, 370] on input "113" at bounding box center [624, 377] width 122 height 23
click at [719, 348] on div "Carafe thermos KBGT Moccamaster 113.00$ Price $ 113 Compare at price $" at bounding box center [690, 350] width 291 height 78
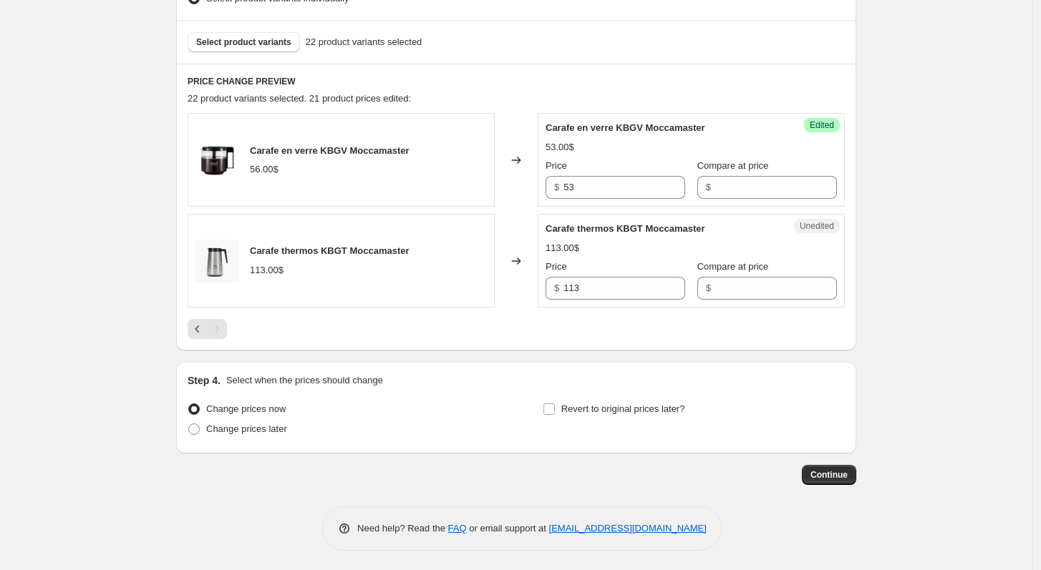
scroll to position [412, 0]
click at [198, 334] on icon "Previous" at bounding box center [197, 330] width 14 height 14
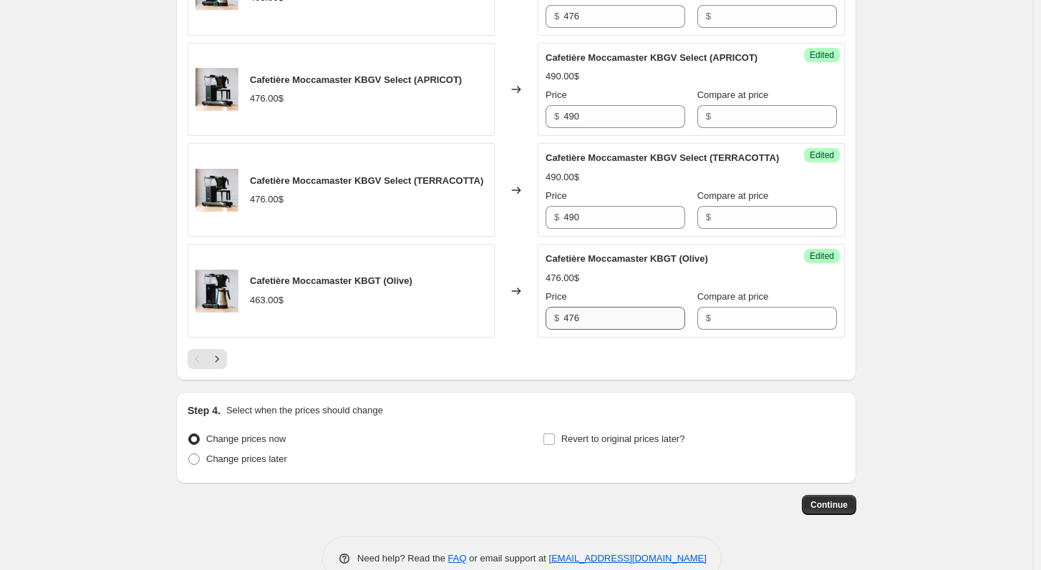
scroll to position [2414, 0]
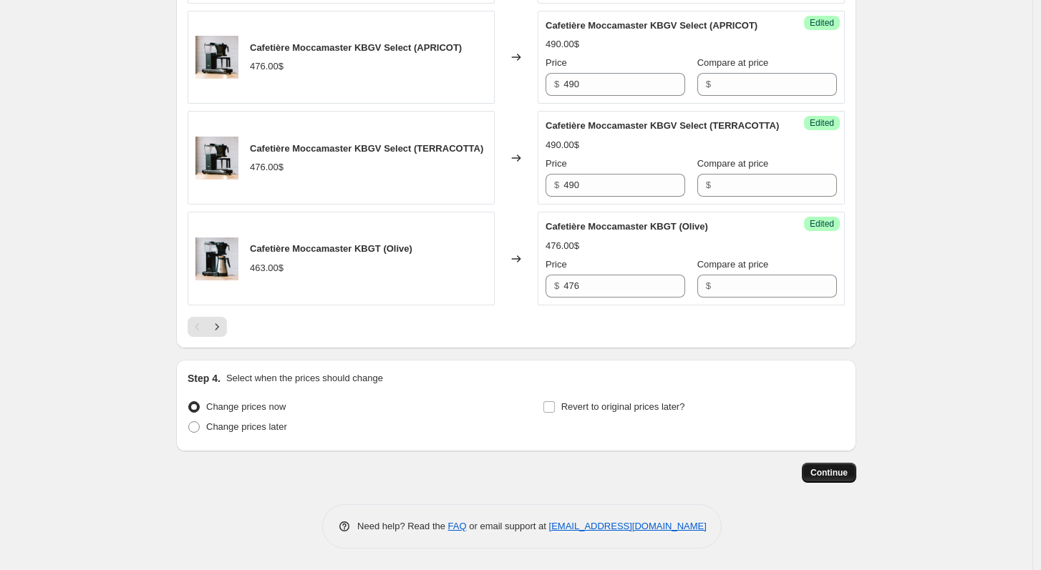
click at [828, 471] on span "Continue" at bounding box center [828, 472] width 37 height 11
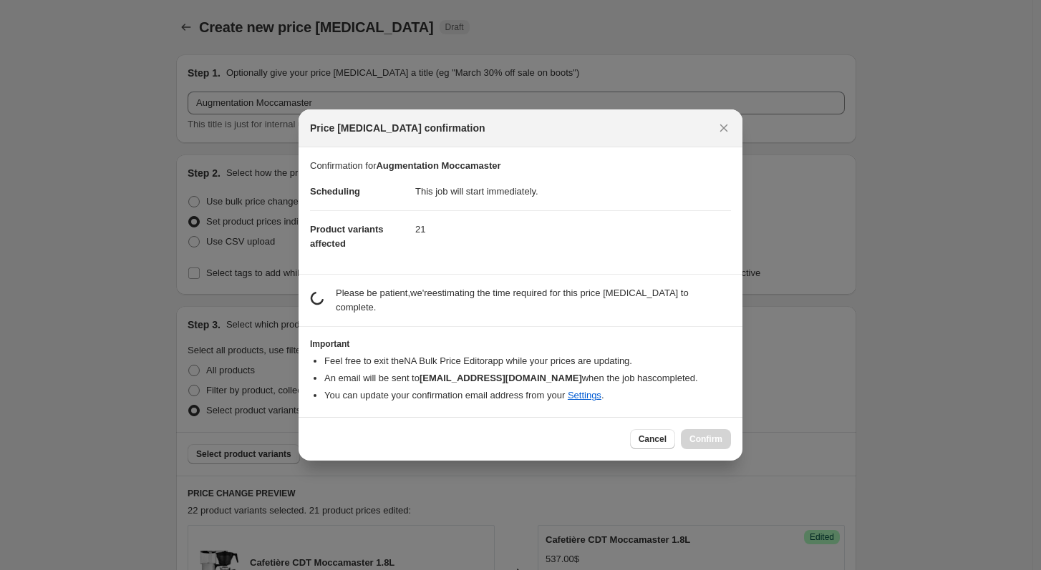
scroll to position [0, 0]
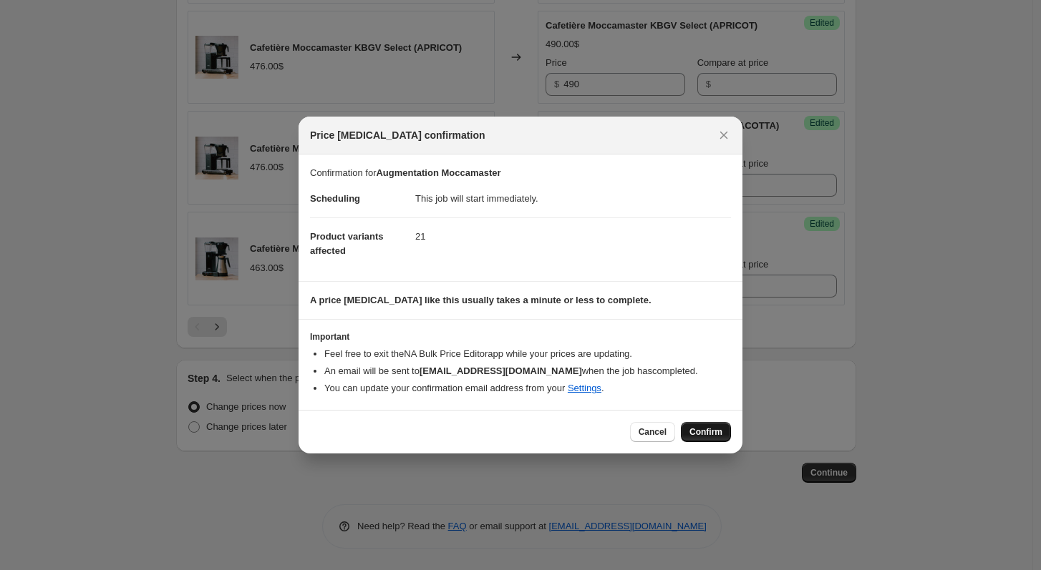
click at [718, 437] on span "Confirm" at bounding box center [705, 432] width 33 height 11
type input "Augmentation Moccamaster"
